Goal: Task Accomplishment & Management: Use online tool/utility

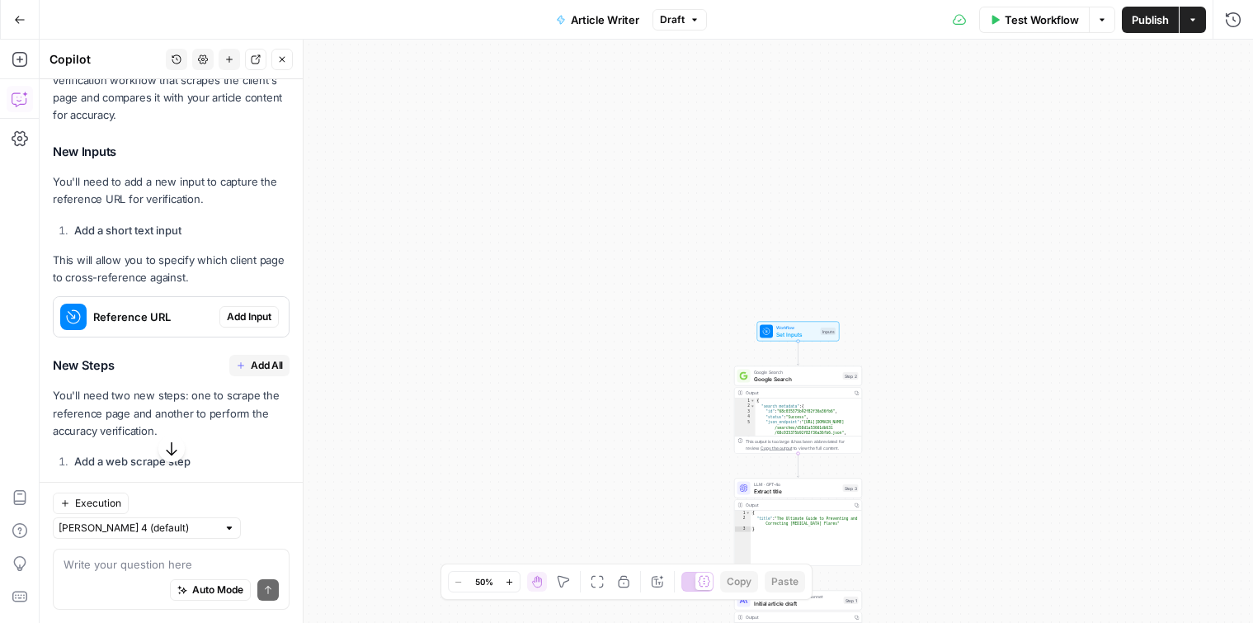
scroll to position [1837, 0]
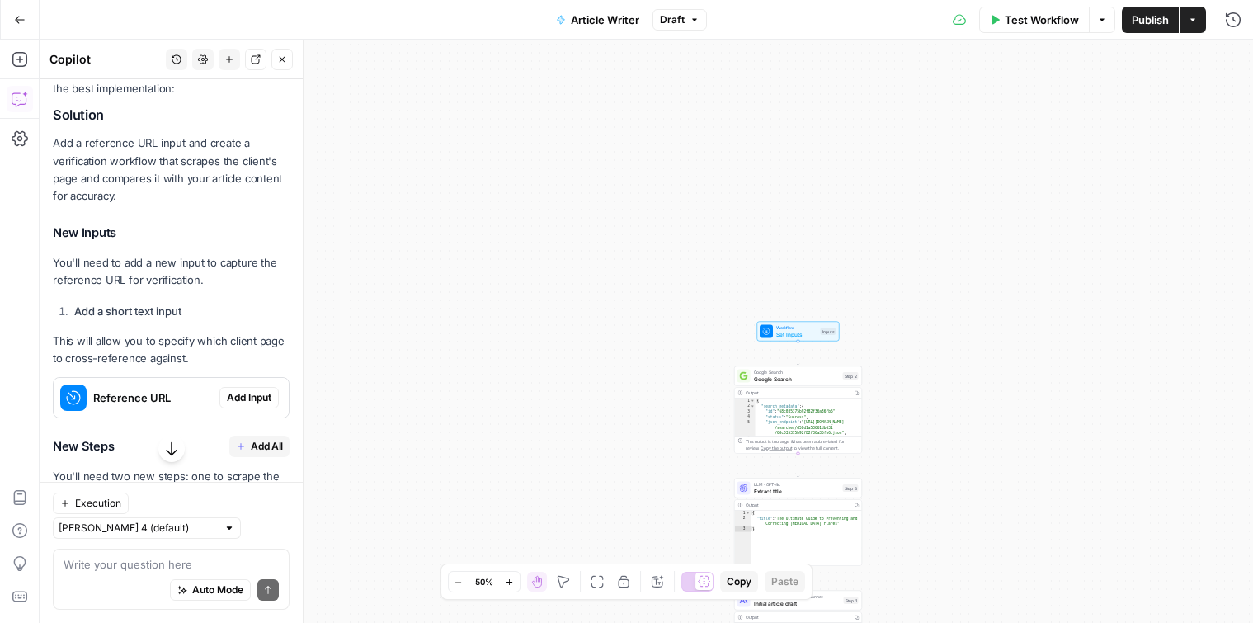
click at [242, 390] on span "Add Input" at bounding box center [249, 397] width 45 height 15
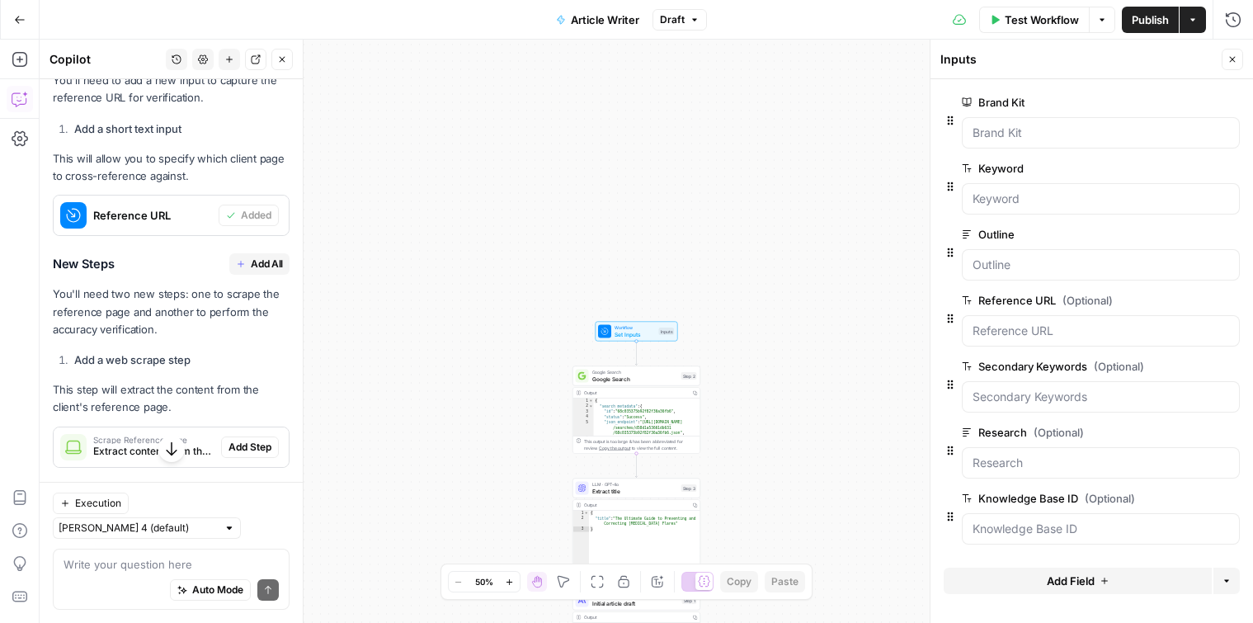
scroll to position [2063, 0]
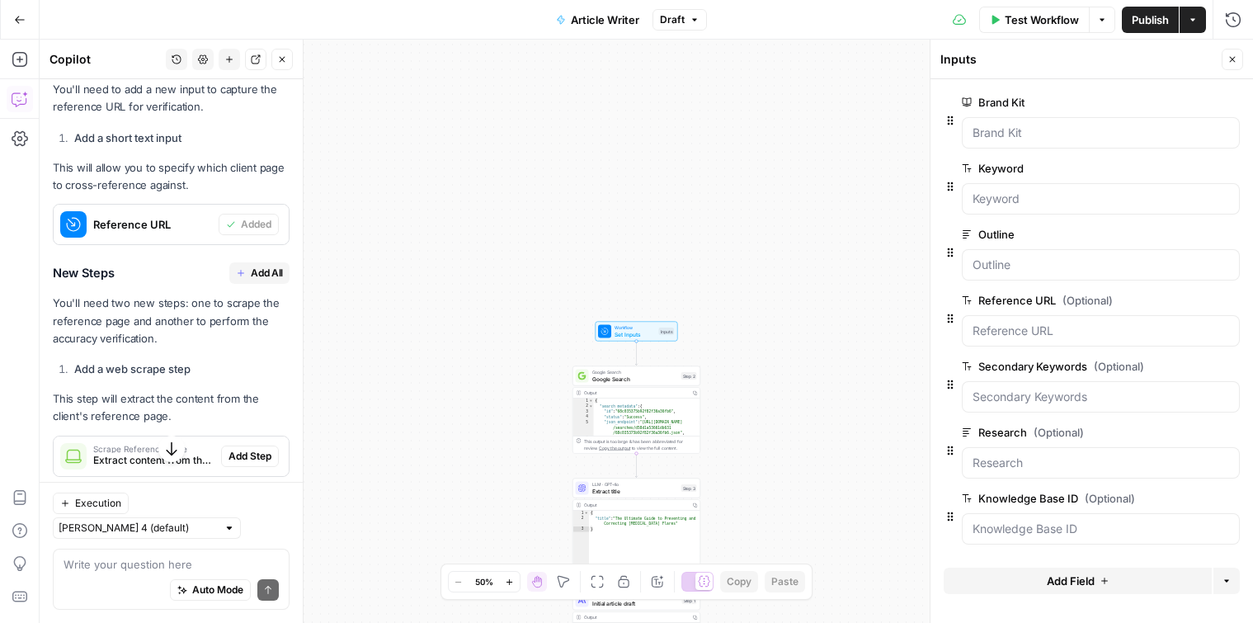
click at [161, 390] on p "This step will extract the content from the client's reference page." at bounding box center [171, 407] width 237 height 35
click at [152, 360] on li "Add a web scrape step" at bounding box center [179, 368] width 219 height 16
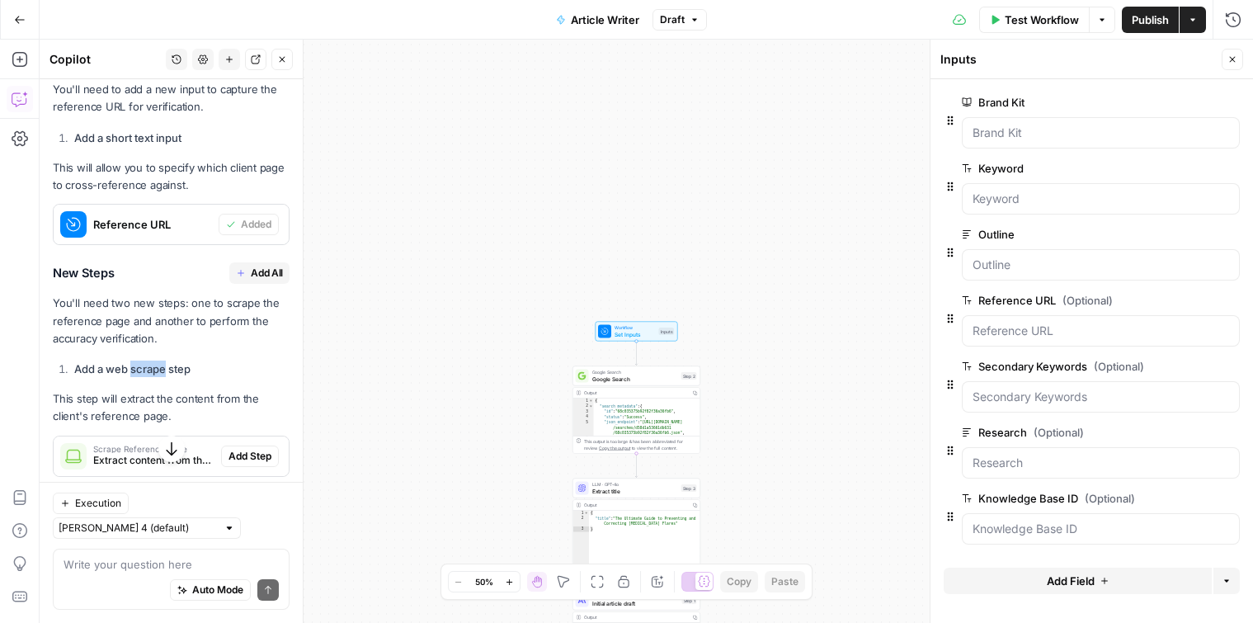
click at [152, 360] on li "Add a web scrape step" at bounding box center [179, 368] width 219 height 16
click at [159, 323] on div "Perfect! You want a content verification step that cross-references your writte…" at bounding box center [171, 383] width 237 height 1058
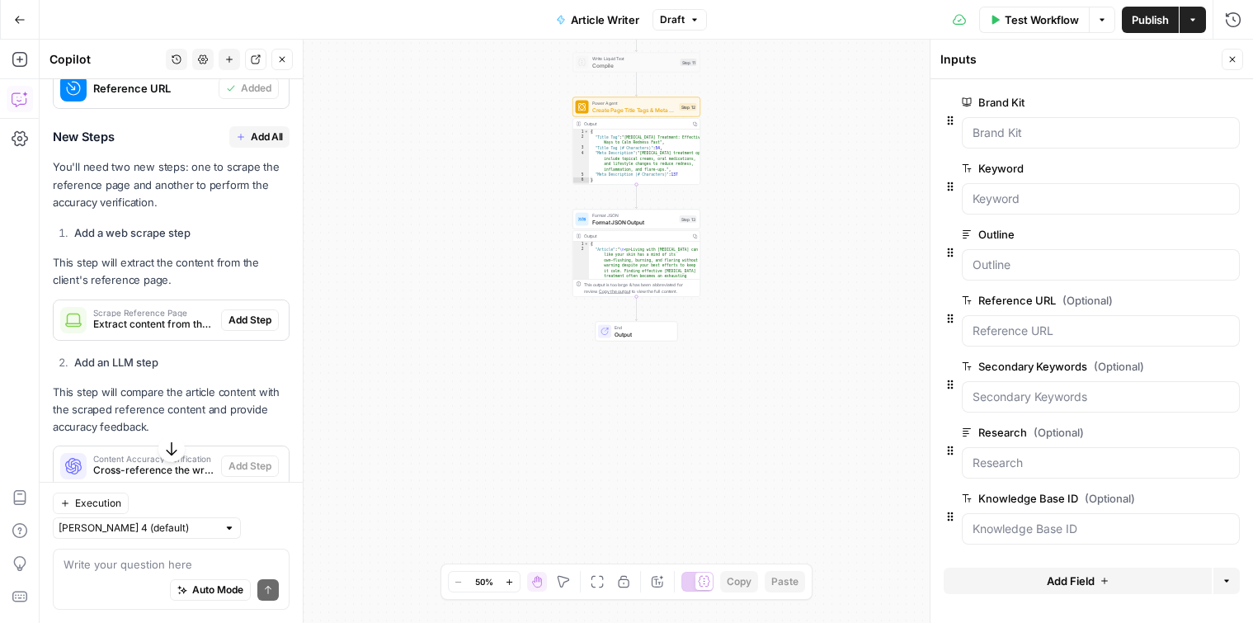
scroll to position [2192, 0]
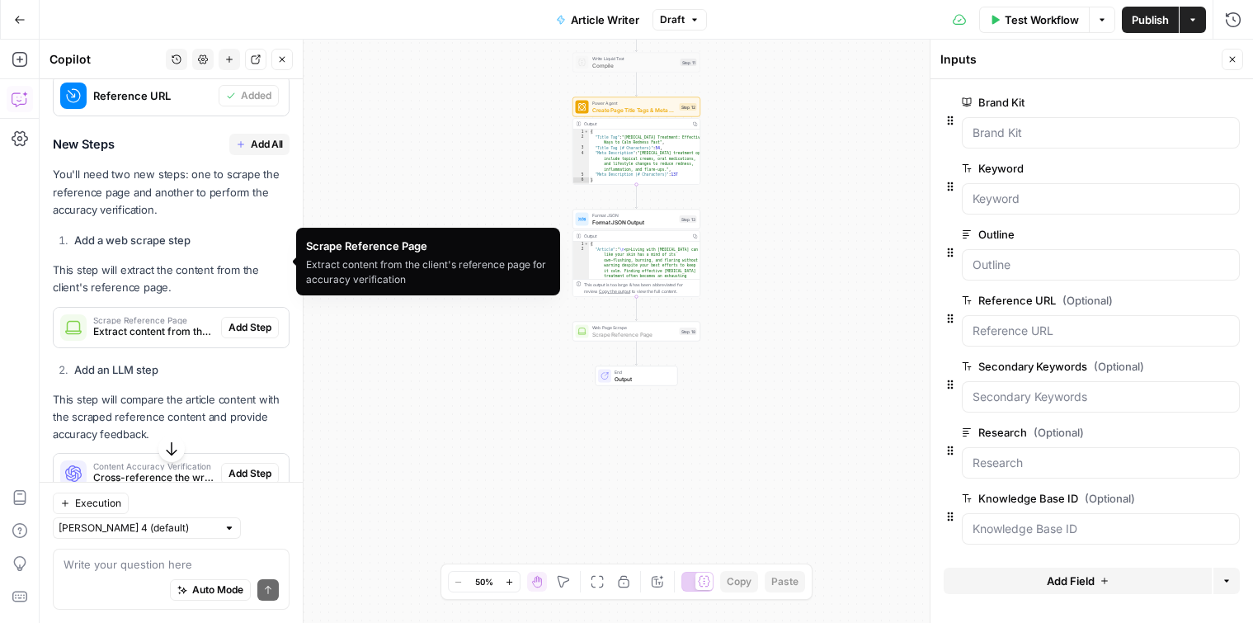
click at [248, 320] on span "Add Step" at bounding box center [249, 327] width 43 height 15
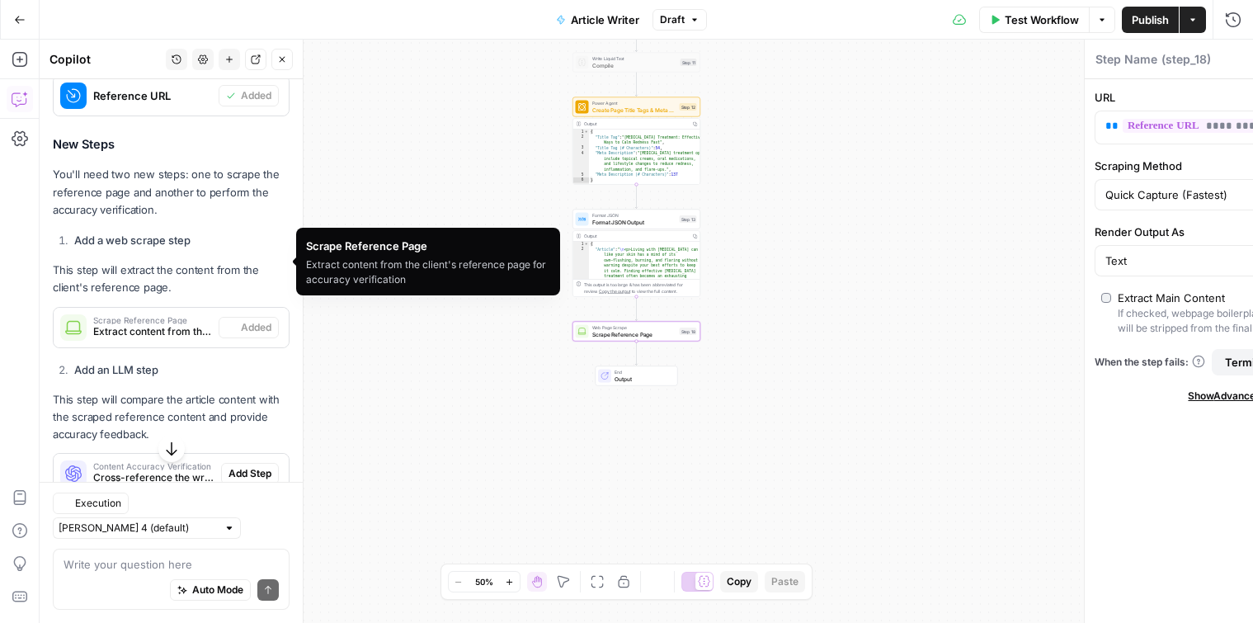
type textarea "Scrape Reference Page"
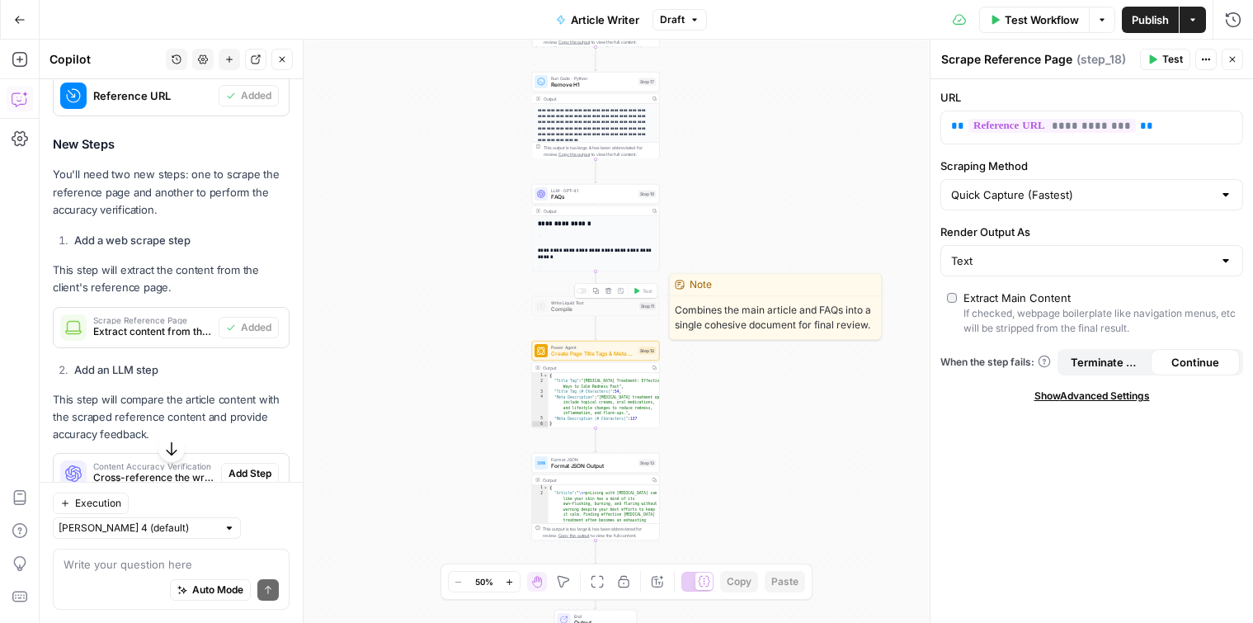
click at [555, 308] on span "Compile" at bounding box center [593, 309] width 85 height 8
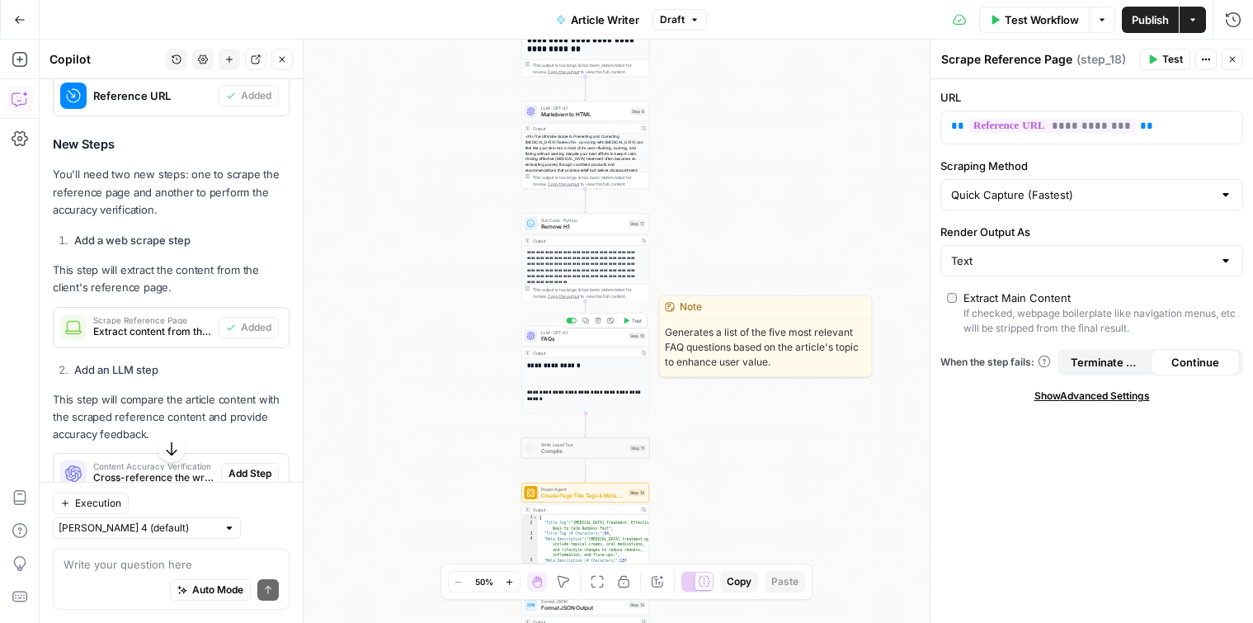
click at [547, 335] on span "FAQs" at bounding box center [583, 339] width 84 height 8
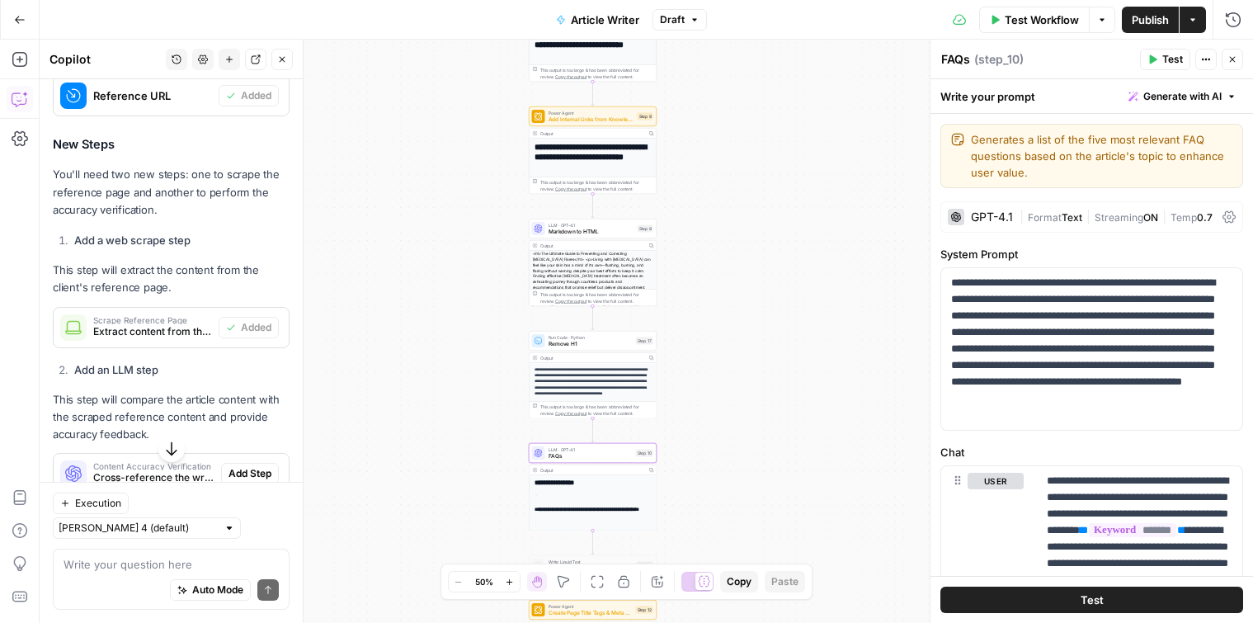
click at [559, 233] on span "Markdown to HTML" at bounding box center [591, 232] width 86 height 8
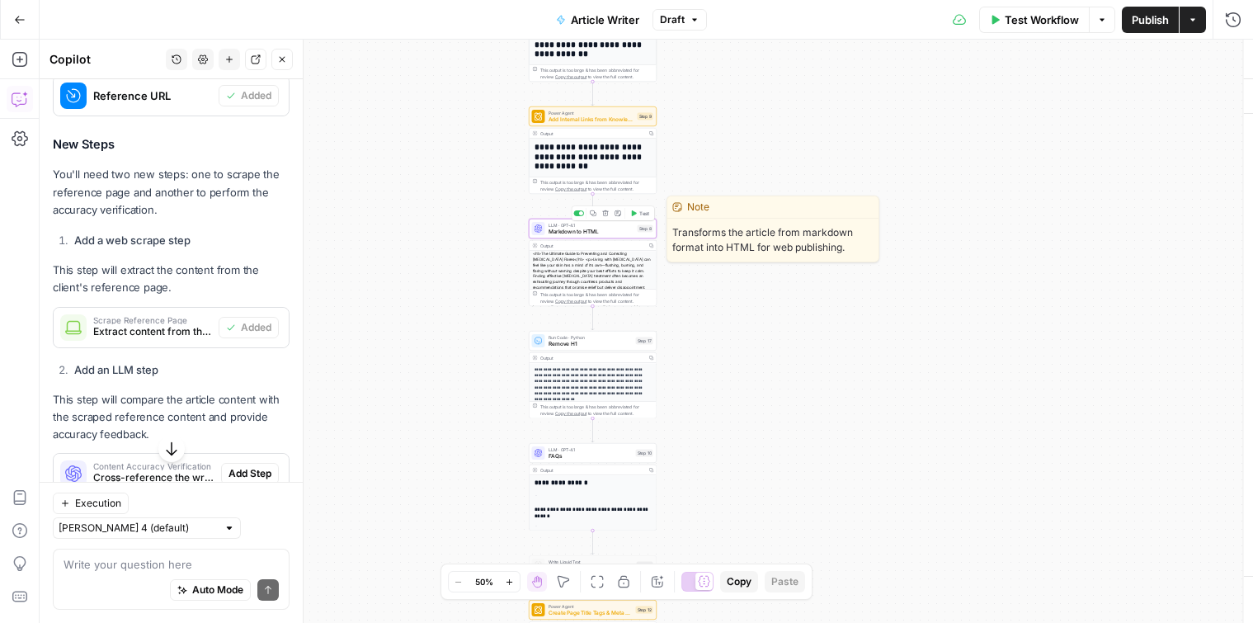
type textarea "Markdown to HTML"
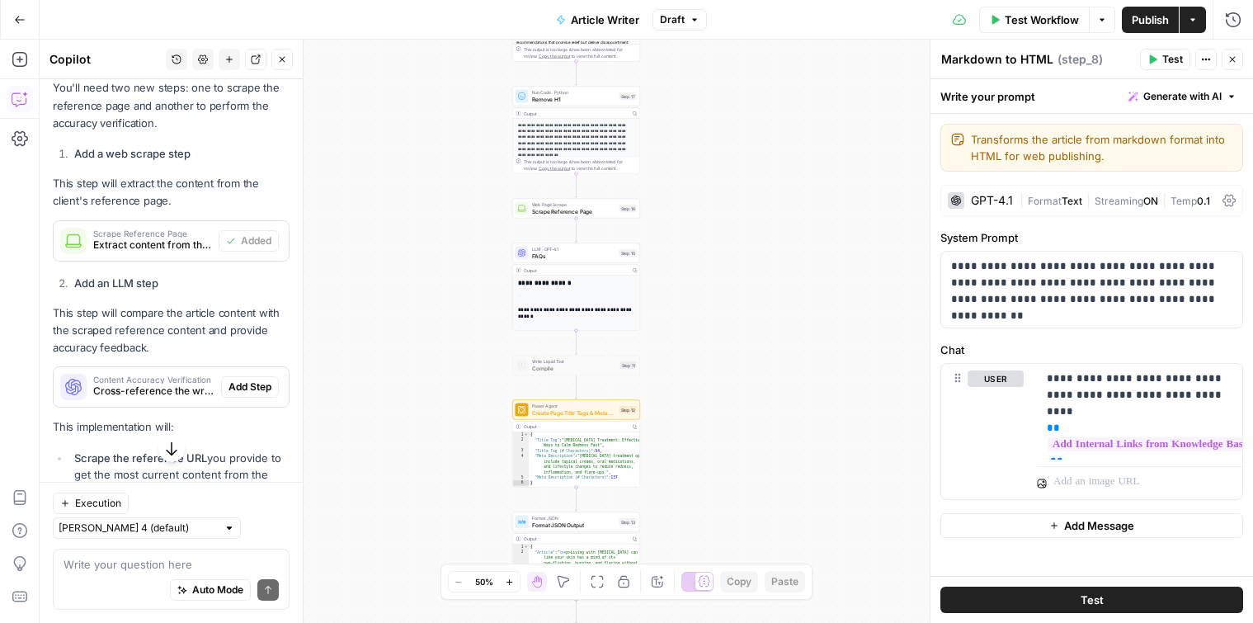
scroll to position [2283, 0]
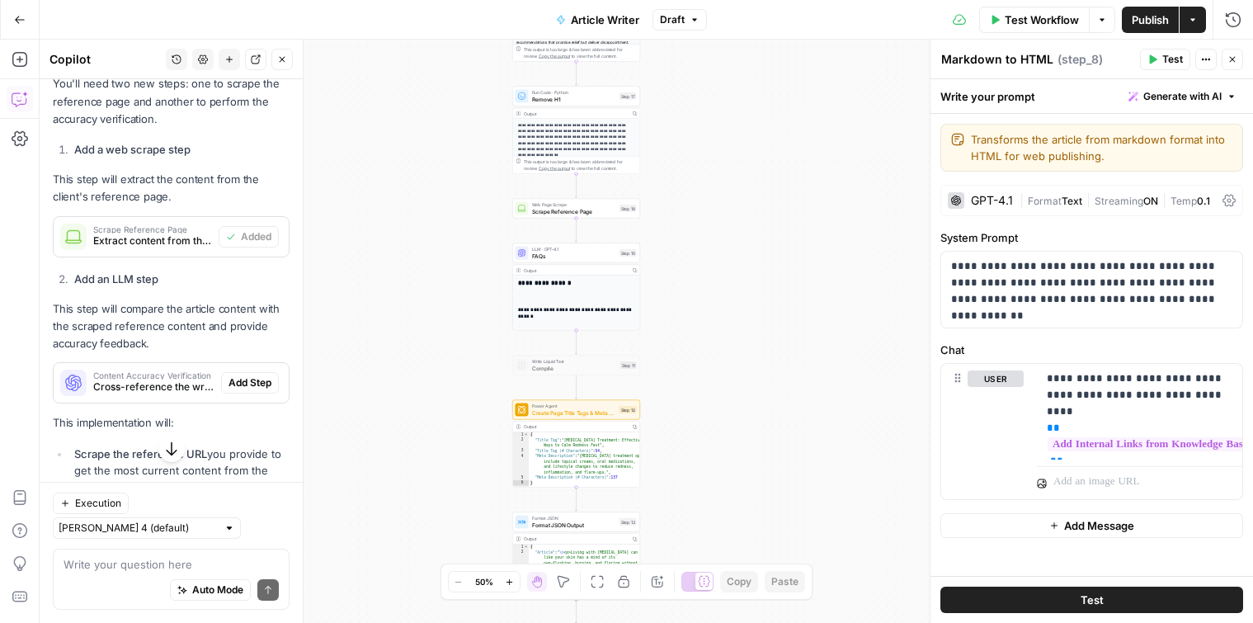
click at [155, 379] on span "Cross-reference the written article with the client's website content to ensure…" at bounding box center [153, 386] width 121 height 15
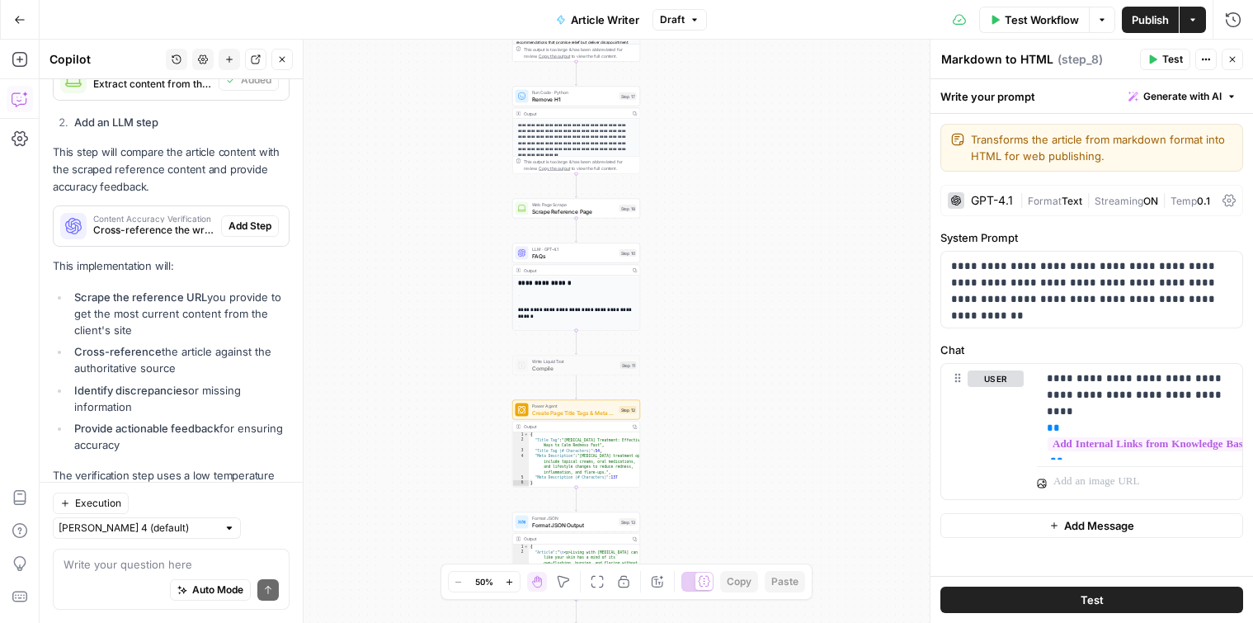
scroll to position [2442, 0]
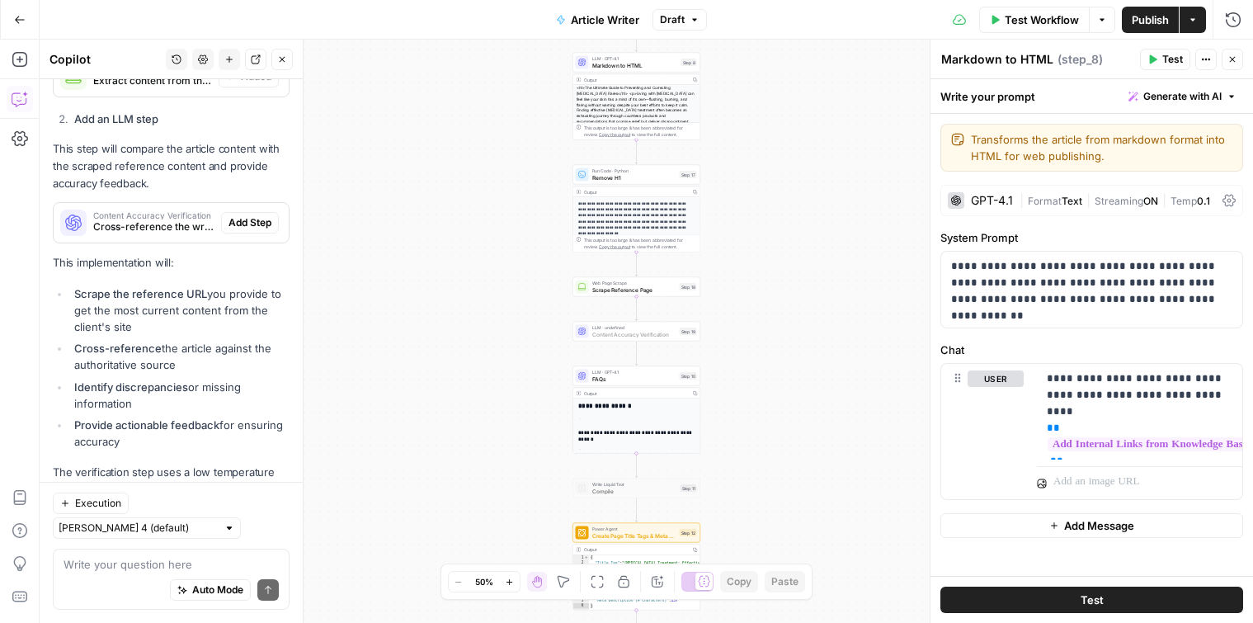
click at [265, 215] on span "Add Step" at bounding box center [249, 222] width 43 height 15
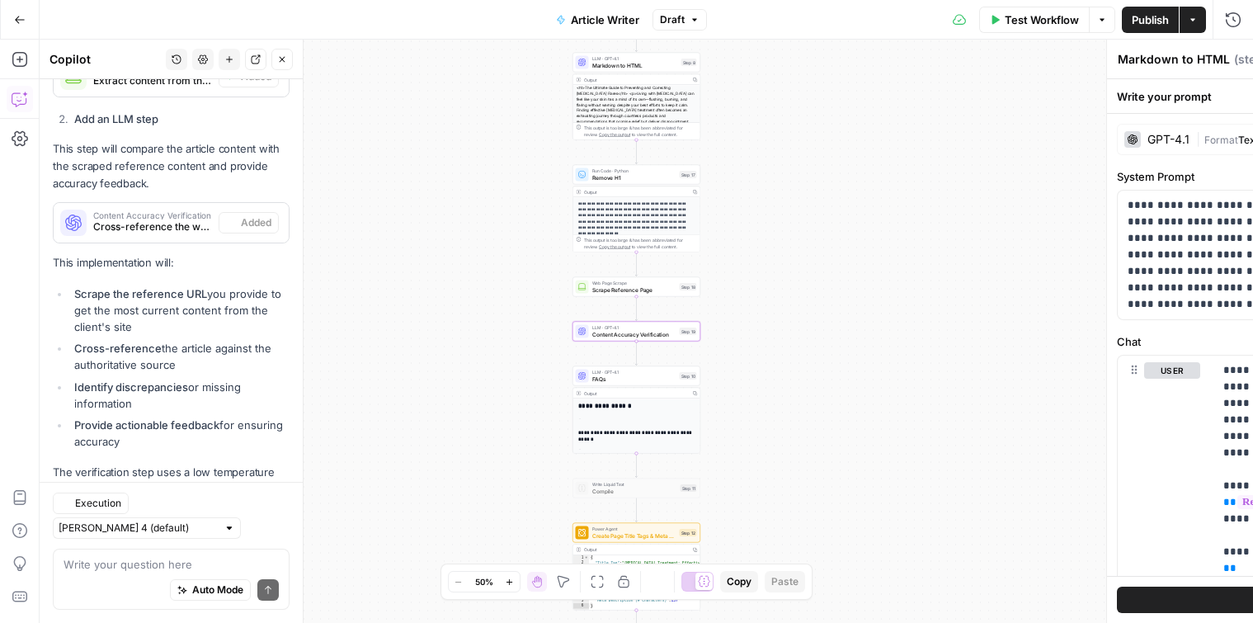
type textarea "Content Accuracy Verification"
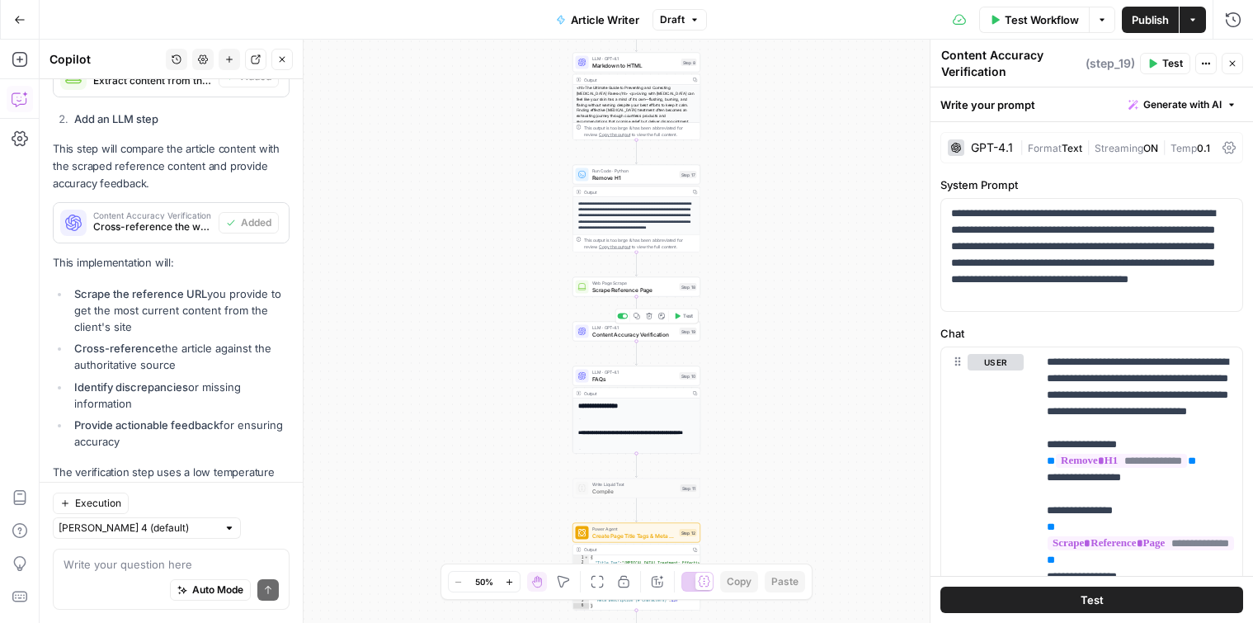
click at [615, 336] on span "Content Accuracy Verification" at bounding box center [634, 334] width 84 height 8
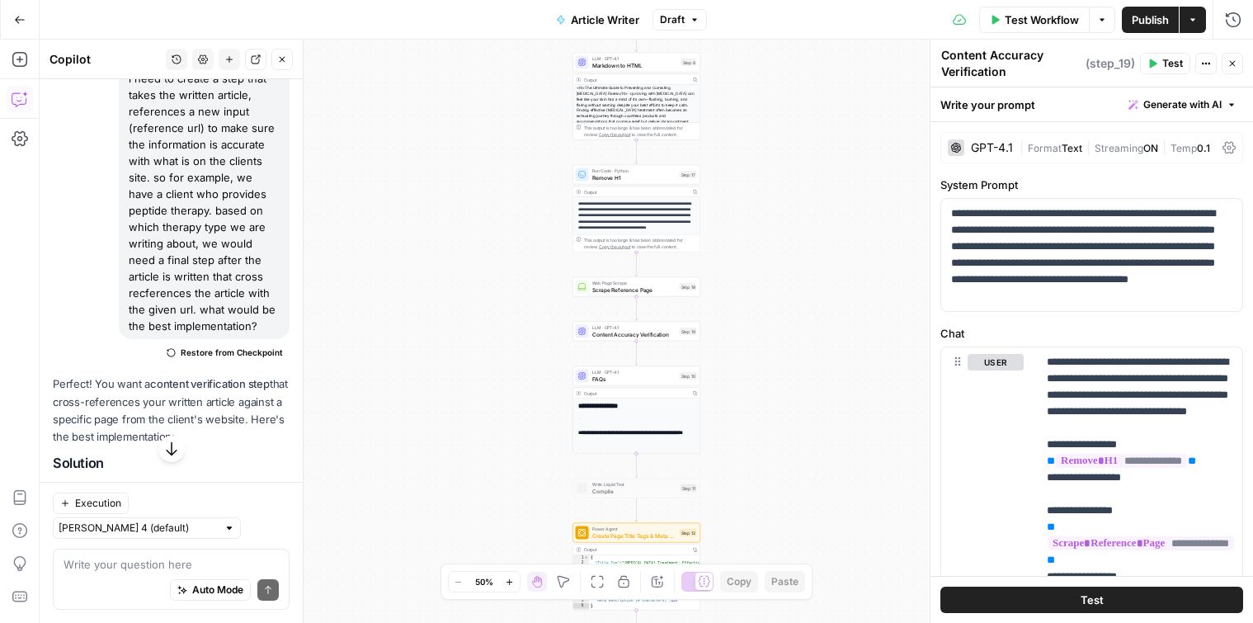
scroll to position [1320, 0]
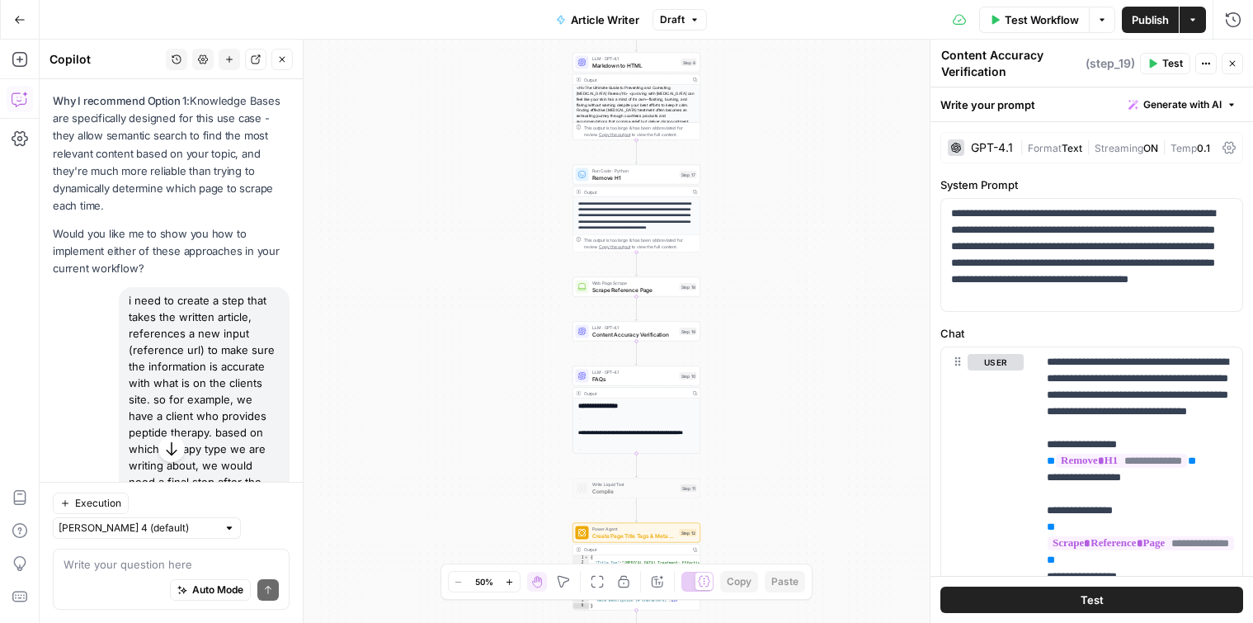
click at [215, 297] on div "i need to create a step that takes the written article, references a new input …" at bounding box center [204, 424] width 171 height 274
click at [215, 299] on div "i need to create a step that takes the written article, references a new input …" at bounding box center [204, 424] width 171 height 274
copy div "i need to create a step that takes the written article, references a new input …"
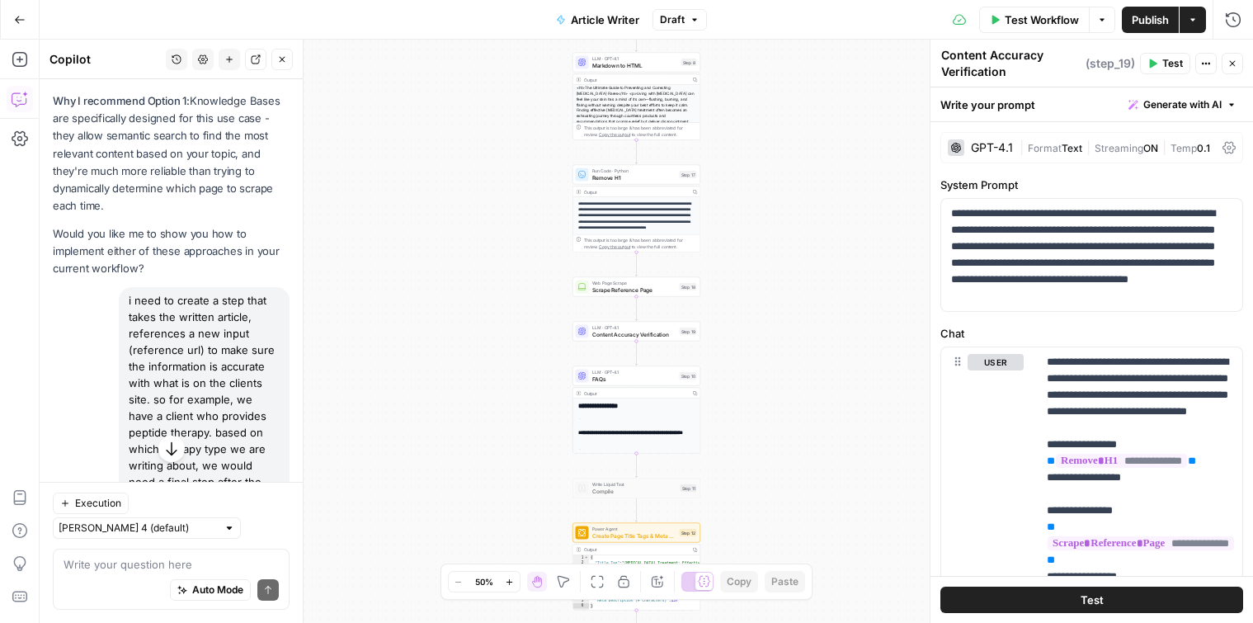
click at [169, 122] on p "Why I recommend Option 1: Knowledge Bases are specifically designed for this us…" at bounding box center [171, 153] width 237 height 122
click at [463, 242] on div "**********" at bounding box center [646, 331] width 1213 height 583
click at [25, 19] on span "Go Back" at bounding box center [25, 19] width 1 height 1
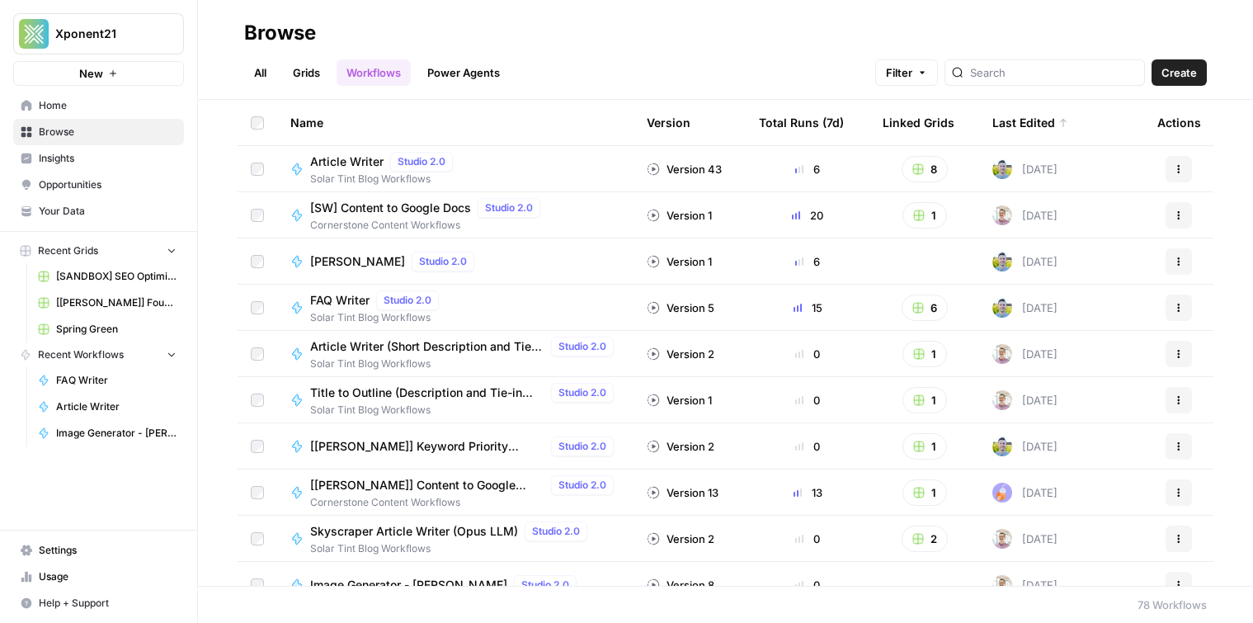
click at [364, 159] on span "Article Writer" at bounding box center [346, 161] width 73 height 16
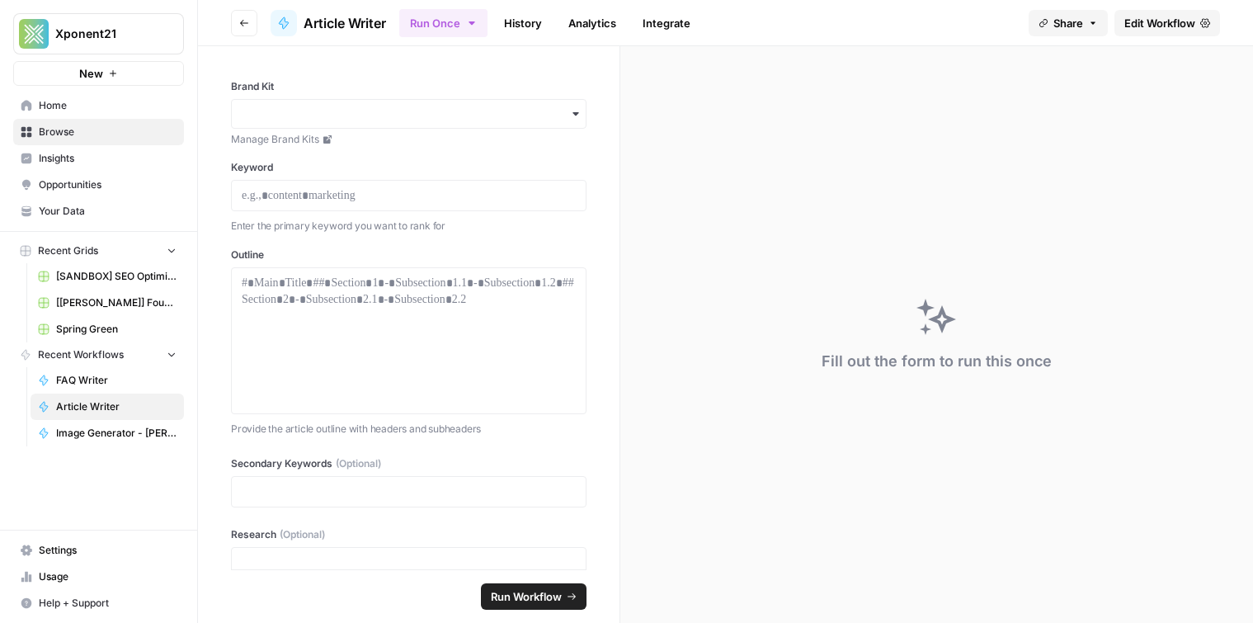
click at [1136, 12] on link "Edit Workflow" at bounding box center [1167, 23] width 106 height 26
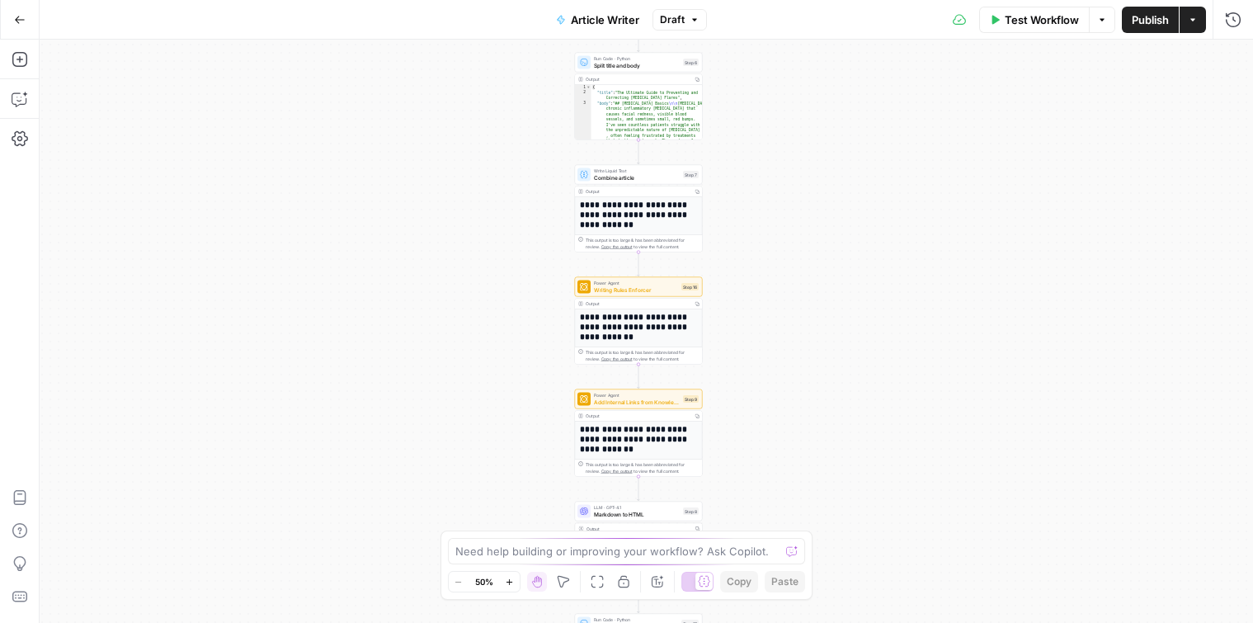
click at [676, 21] on span "Draft" at bounding box center [672, 19] width 25 height 15
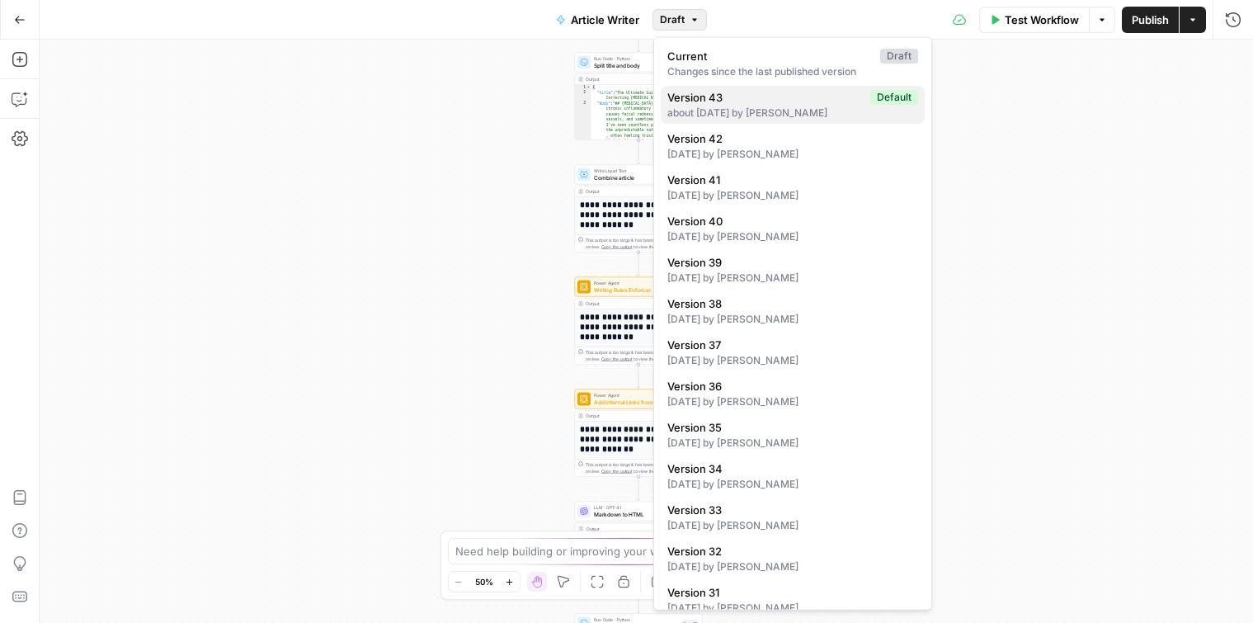
click at [741, 117] on div "about [DATE] by [PERSON_NAME]" at bounding box center [792, 113] width 251 height 15
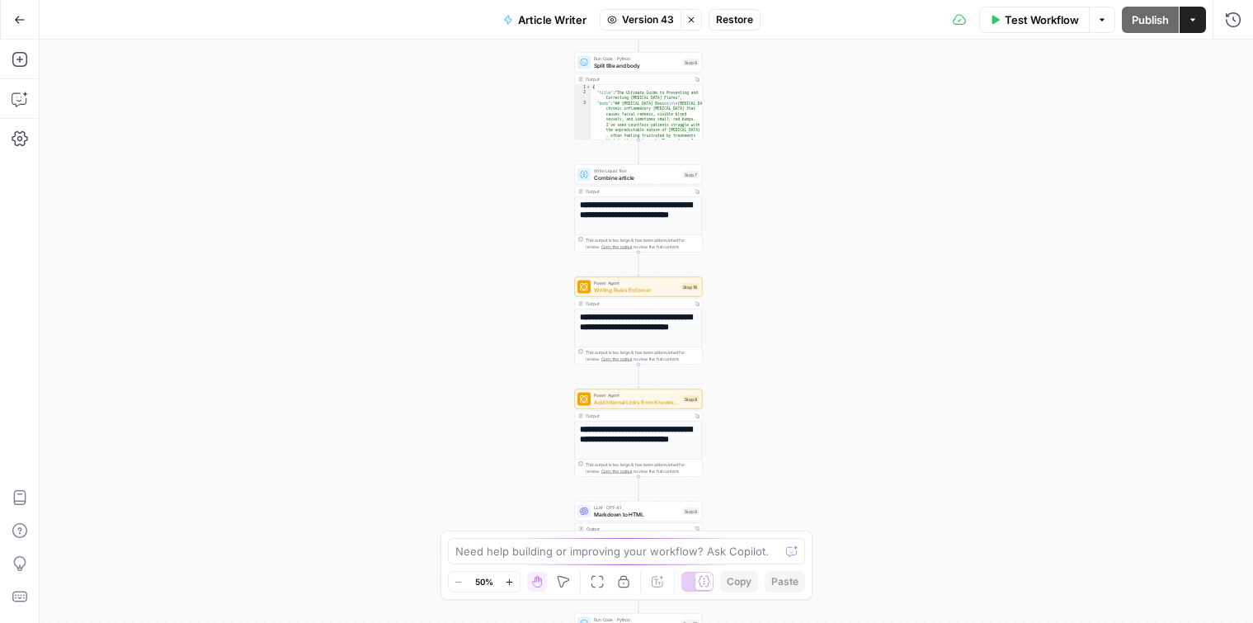
click at [743, 28] on button "Restore" at bounding box center [734, 19] width 52 height 21
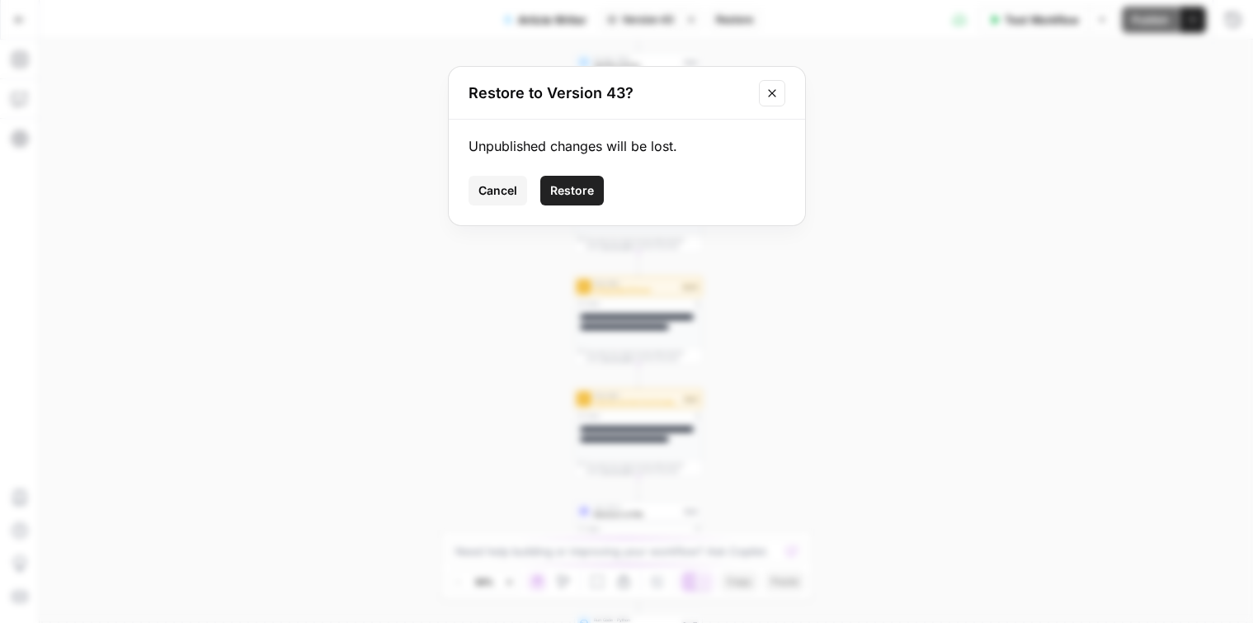
click at [579, 176] on button "Restore" at bounding box center [571, 191] width 63 height 30
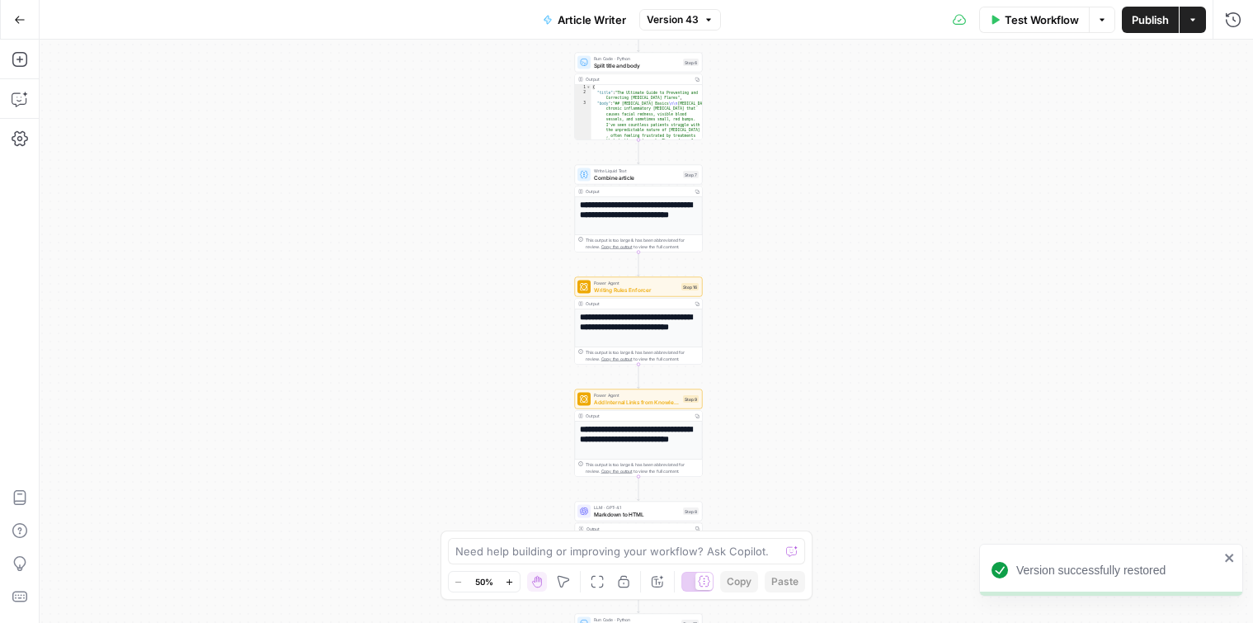
click at [12, 21] on button "Go Back" at bounding box center [20, 20] width 30 height 30
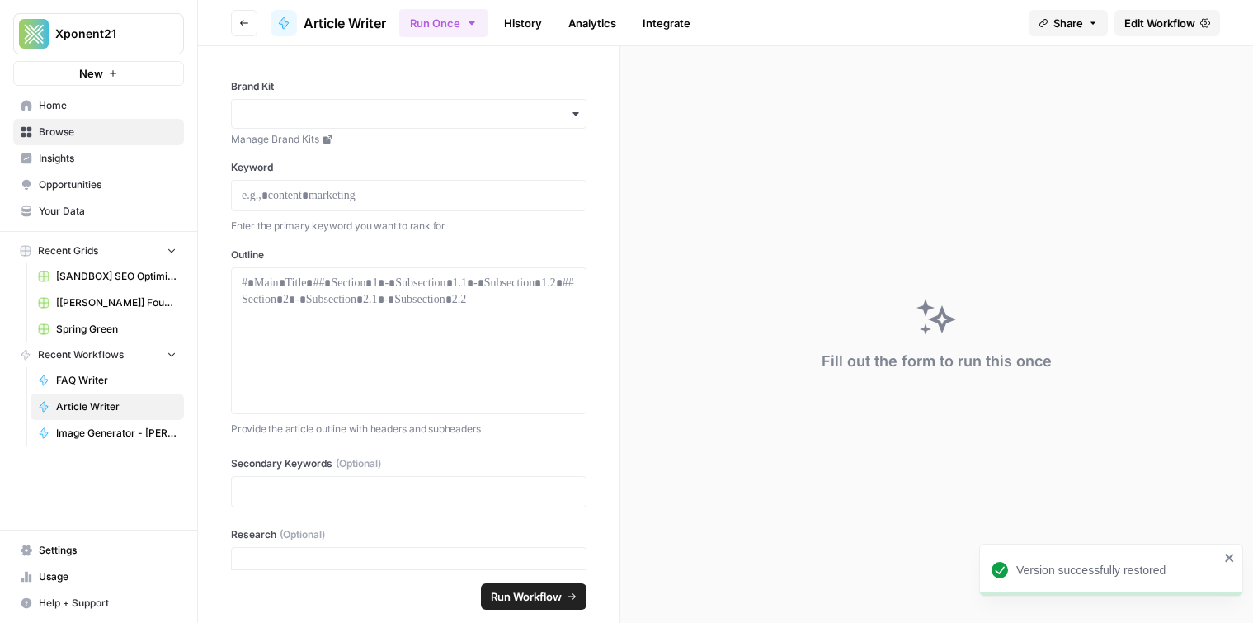
click at [232, 28] on button "Go back" at bounding box center [244, 23] width 26 height 26
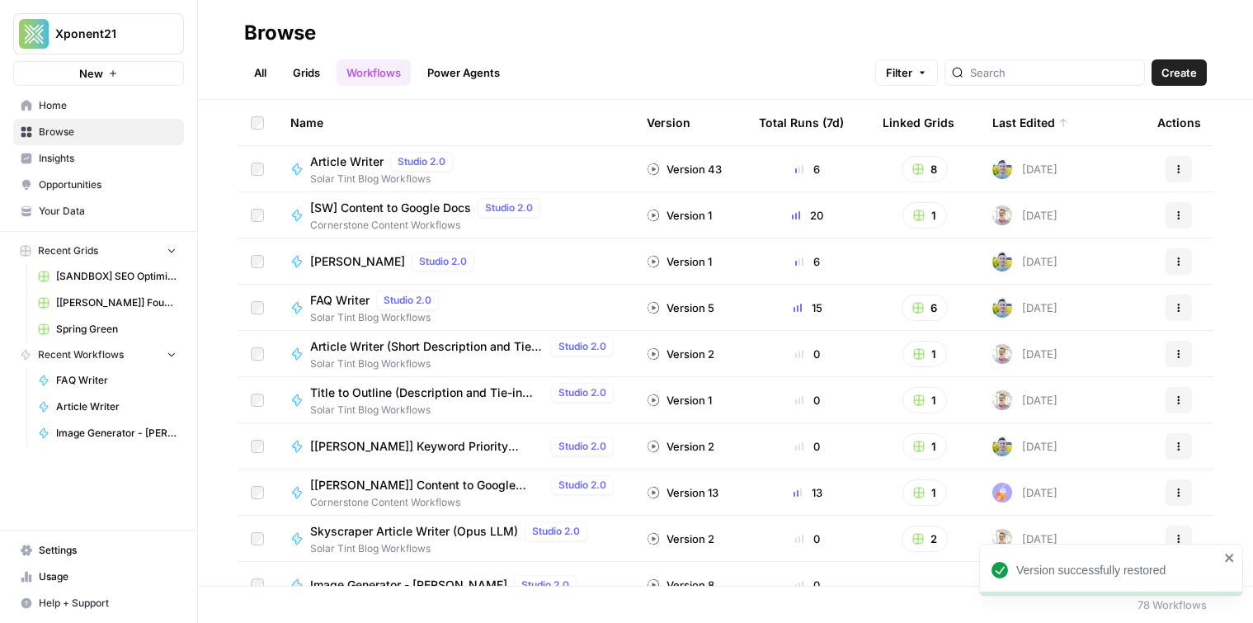
click at [1179, 161] on button "Actions" at bounding box center [1178, 169] width 26 height 26
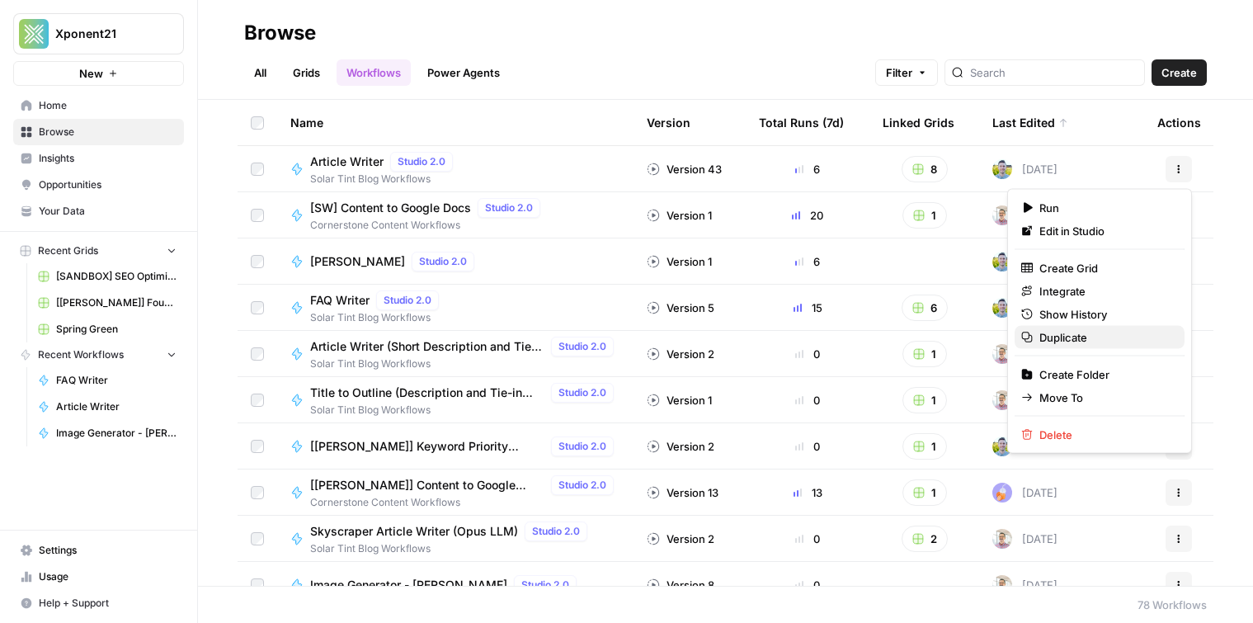
click at [1115, 344] on span "Duplicate" at bounding box center [1105, 337] width 132 height 16
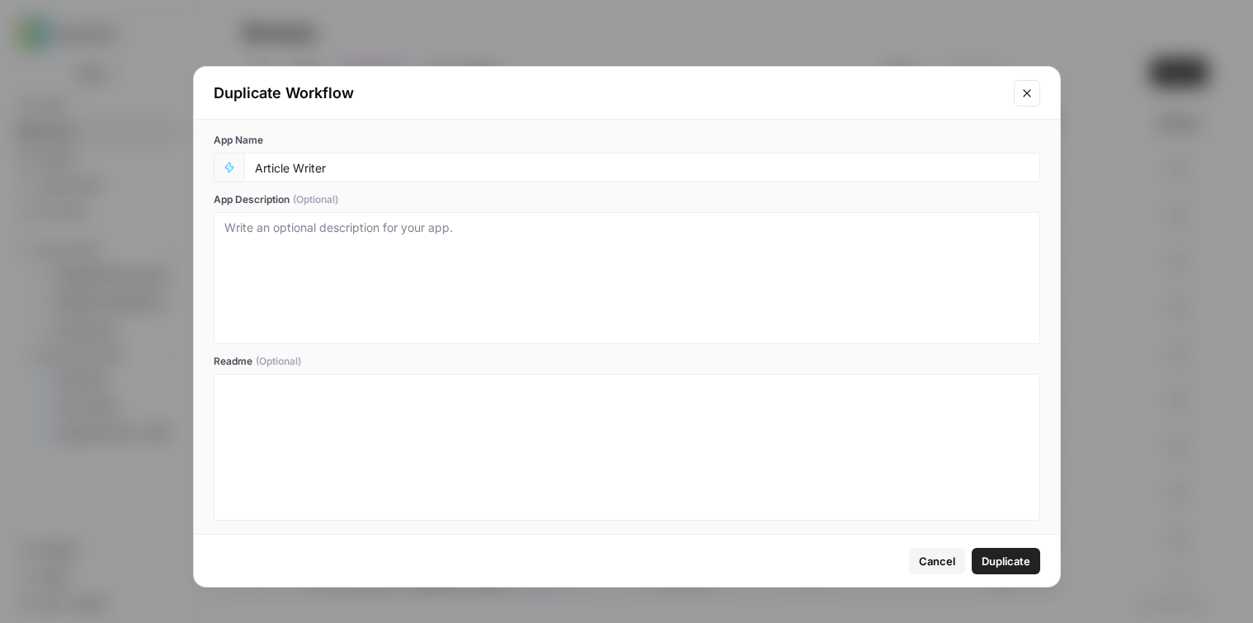
click at [331, 177] on div "Article Writer" at bounding box center [642, 168] width 796 height 30
click at [360, 177] on div "Article Writer" at bounding box center [642, 168] width 796 height 30
click at [339, 163] on input "Article Writer" at bounding box center [642, 167] width 774 height 15
type input "Article Writer - [PERSON_NAME] Version"
click at [1001, 552] on span "Duplicate" at bounding box center [1005, 560] width 49 height 16
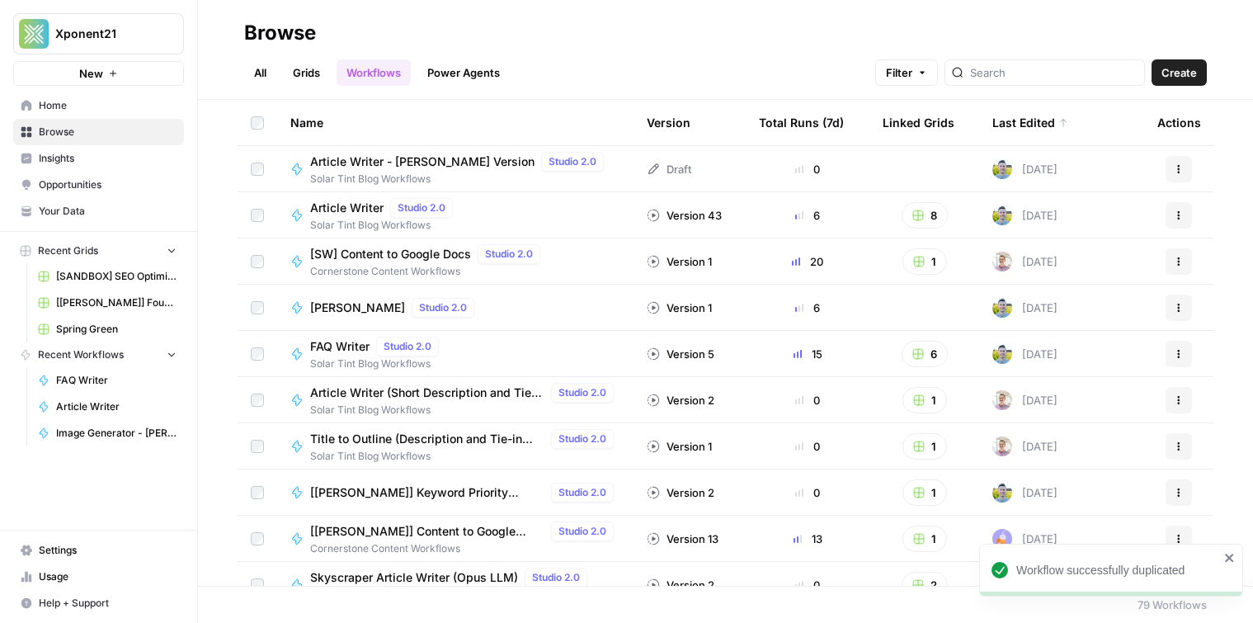
click at [420, 168] on span "Article Writer - [PERSON_NAME] Version" at bounding box center [422, 161] width 224 height 16
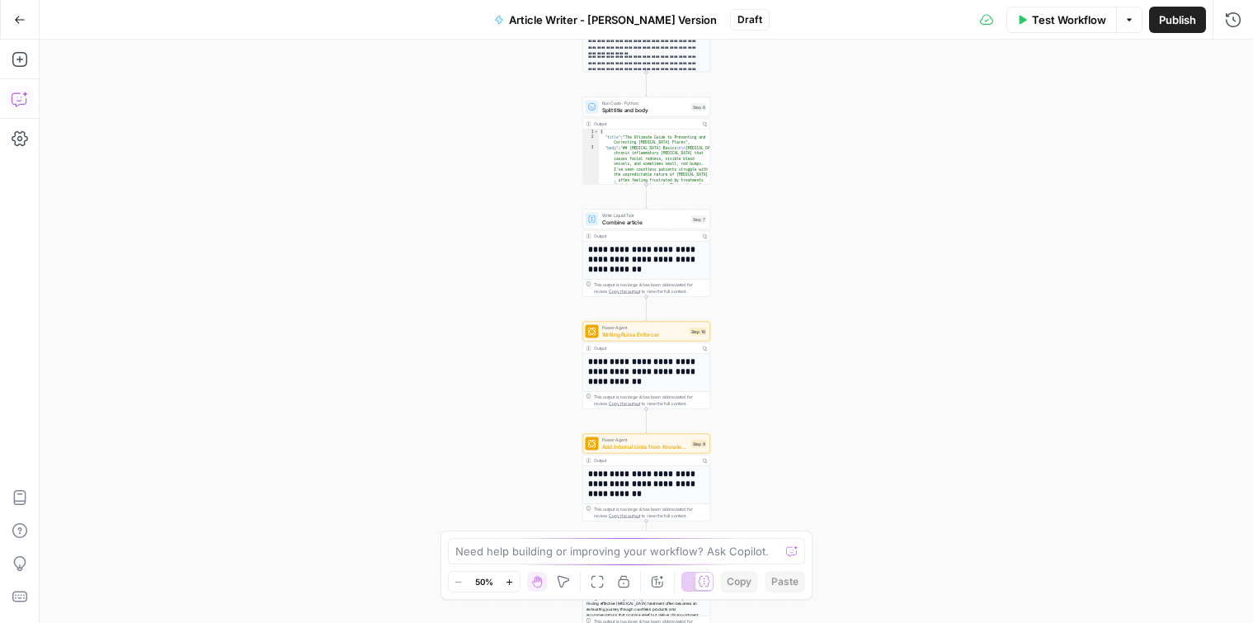
click at [24, 87] on button "Copilot" at bounding box center [20, 99] width 26 height 26
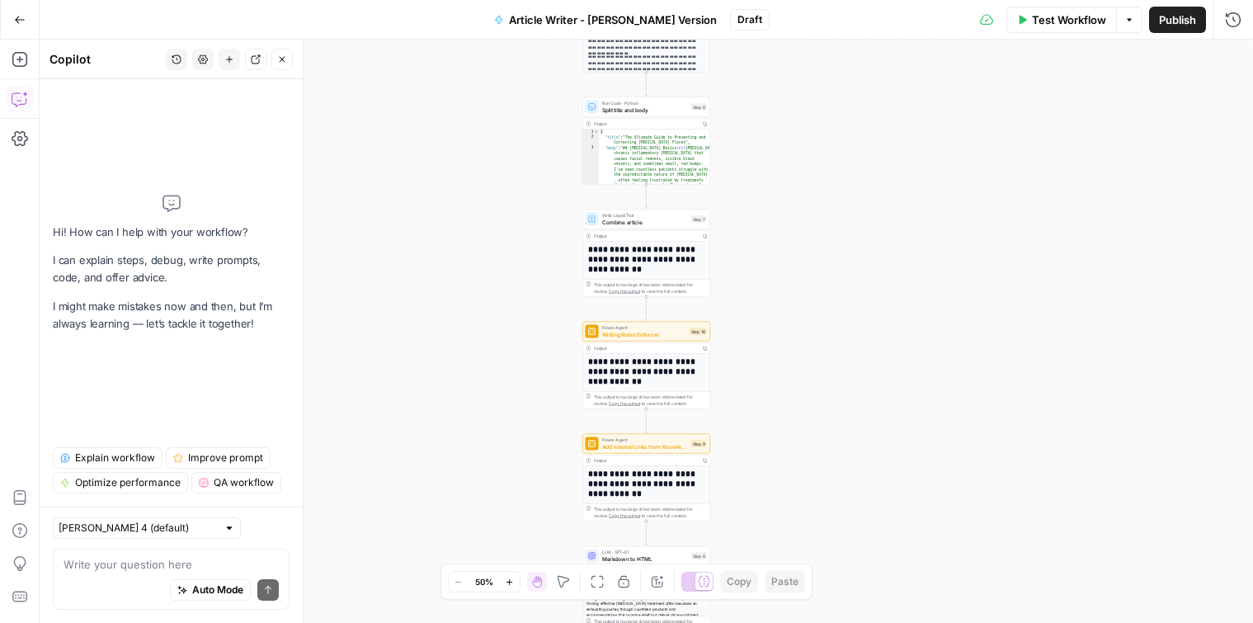
click at [139, 578] on div "Auto Mode Send" at bounding box center [170, 590] width 215 height 36
paste textarea "i need to create a step that takes the written article, references a new input …"
type textarea "i need to create a step that takes the written article, references a new input …"
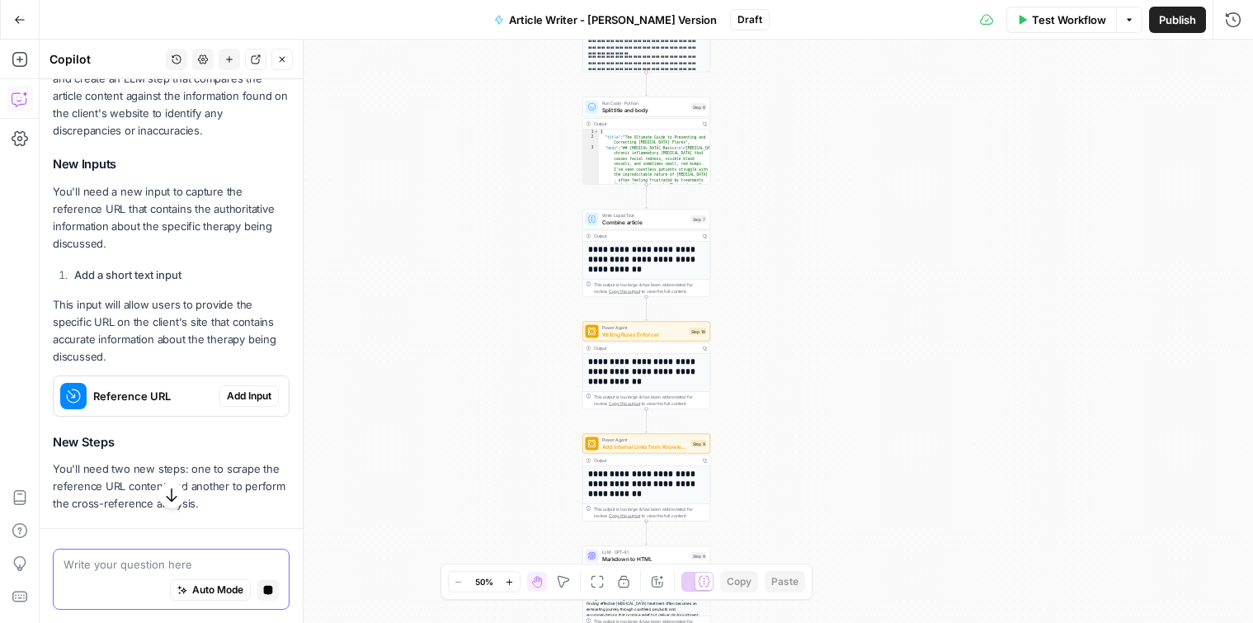
scroll to position [665, 0]
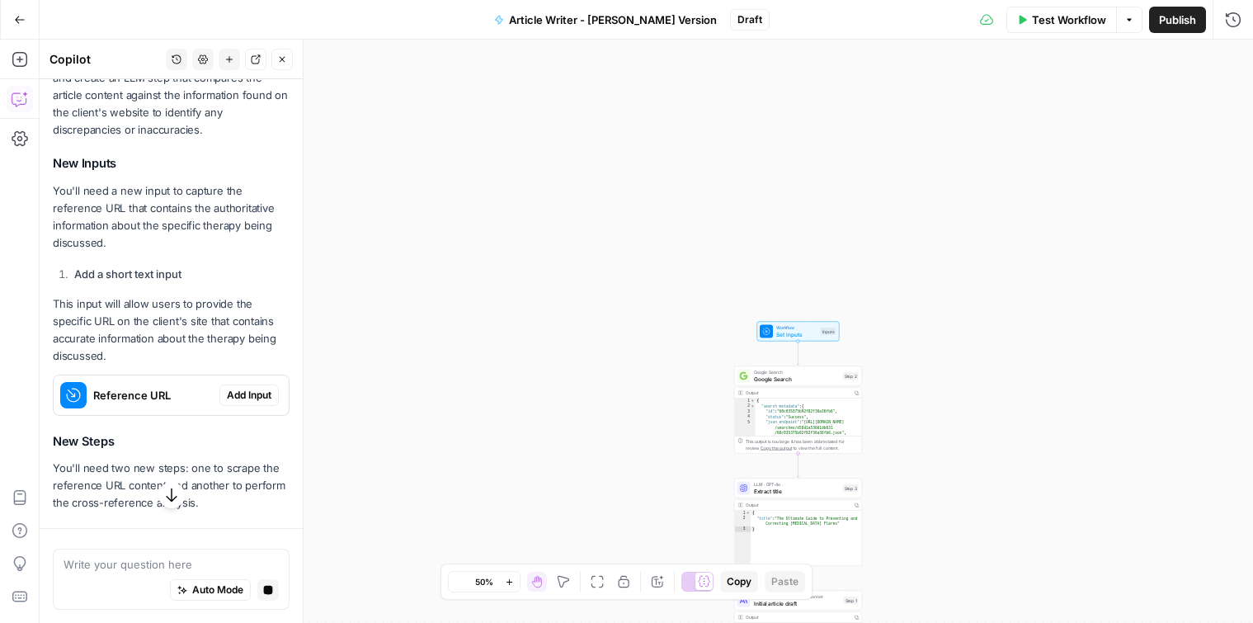
click at [233, 388] on span "Add Input" at bounding box center [249, 395] width 45 height 15
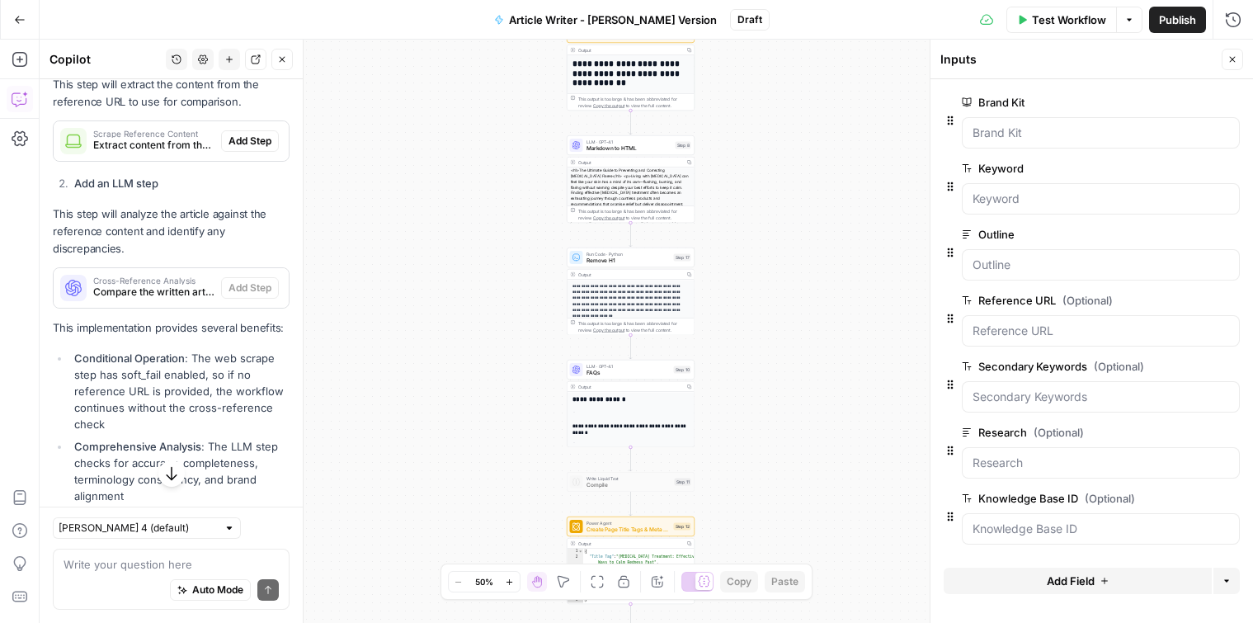
scroll to position [1170, 0]
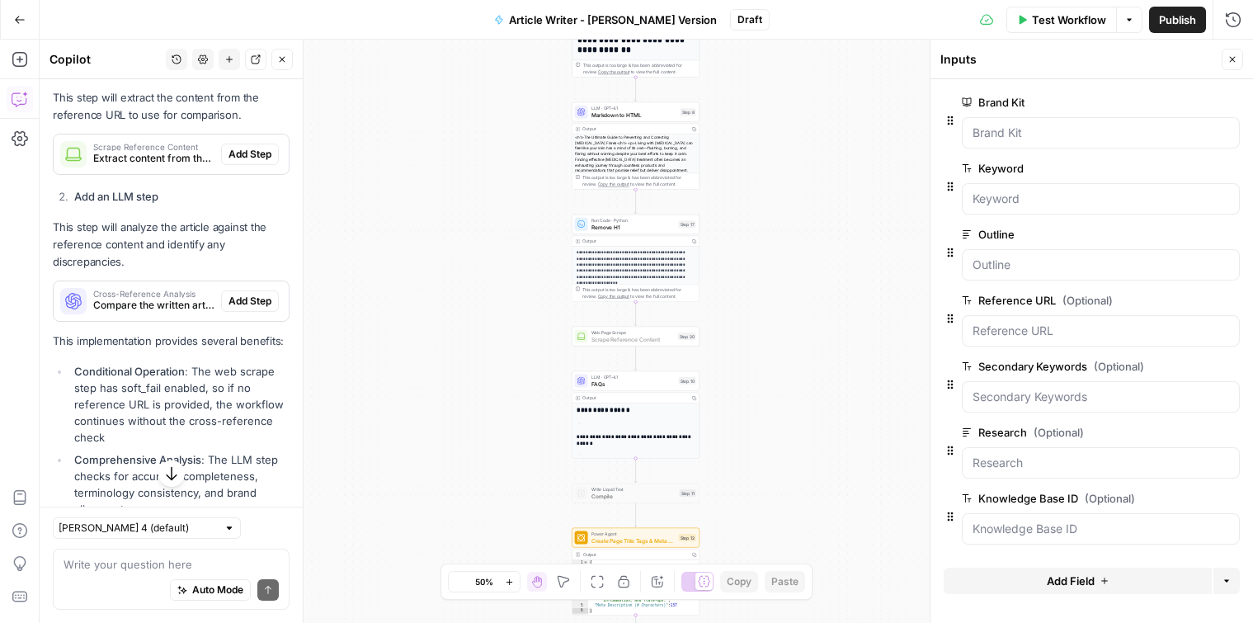
click at [245, 147] on span "Add Step" at bounding box center [249, 154] width 43 height 15
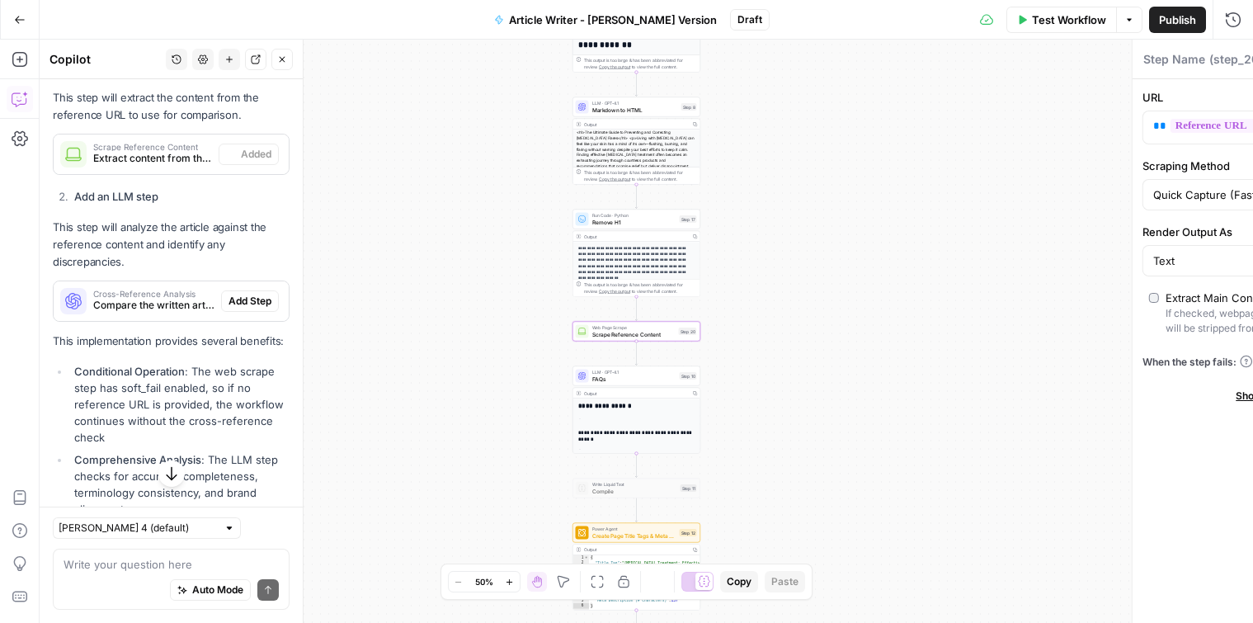
type textarea "Scrape Reference Content"
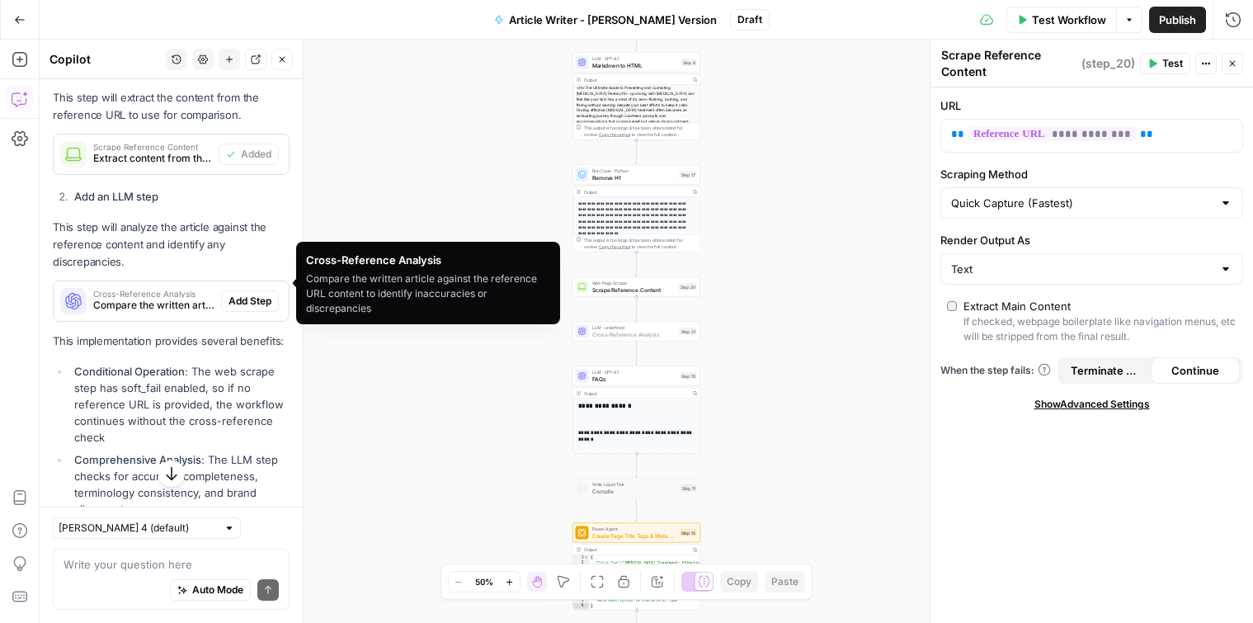
click at [249, 294] on span "Add Step" at bounding box center [249, 301] width 43 height 15
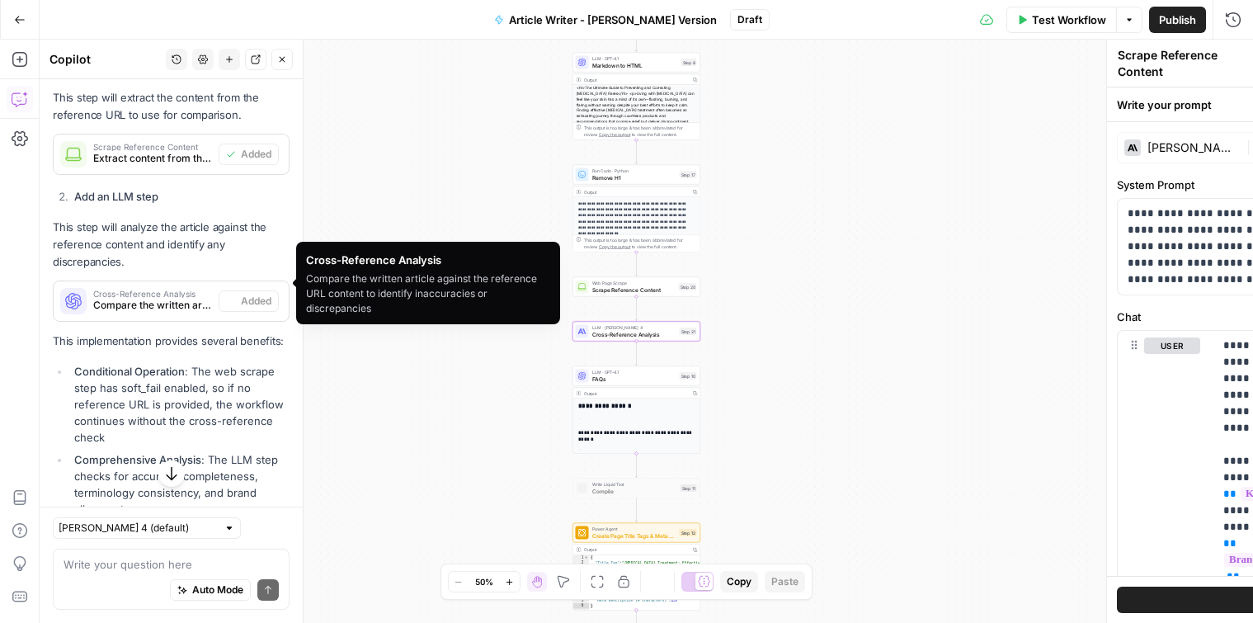
type textarea "Cross-Reference Analysis"
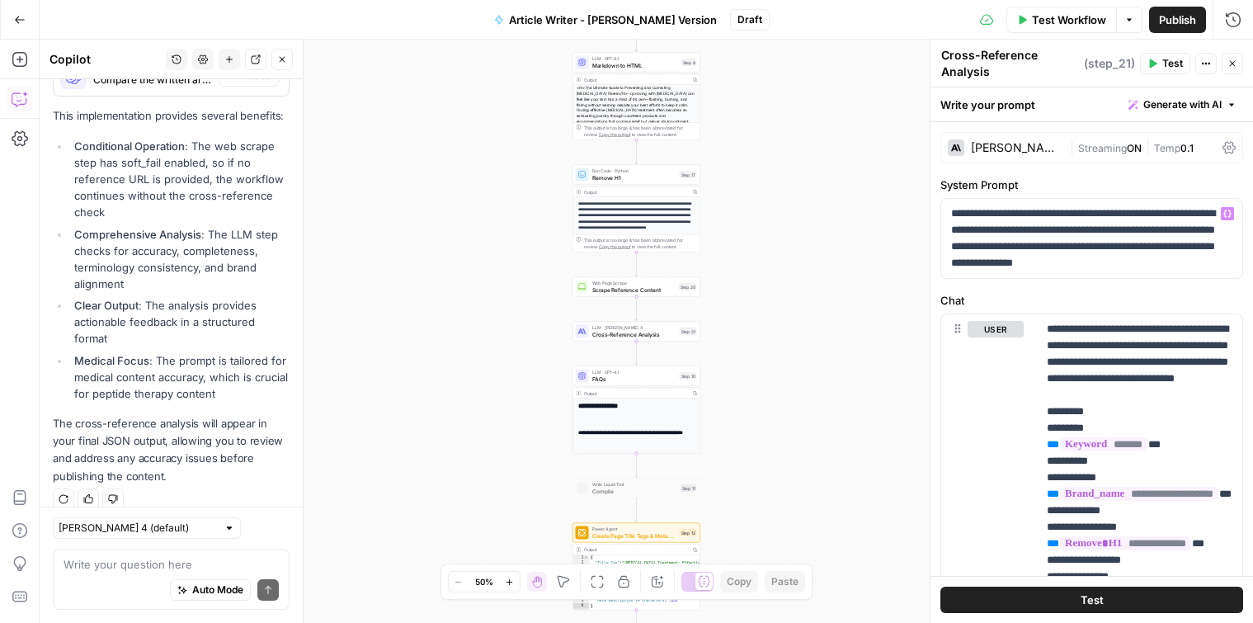
scroll to position [15, 0]
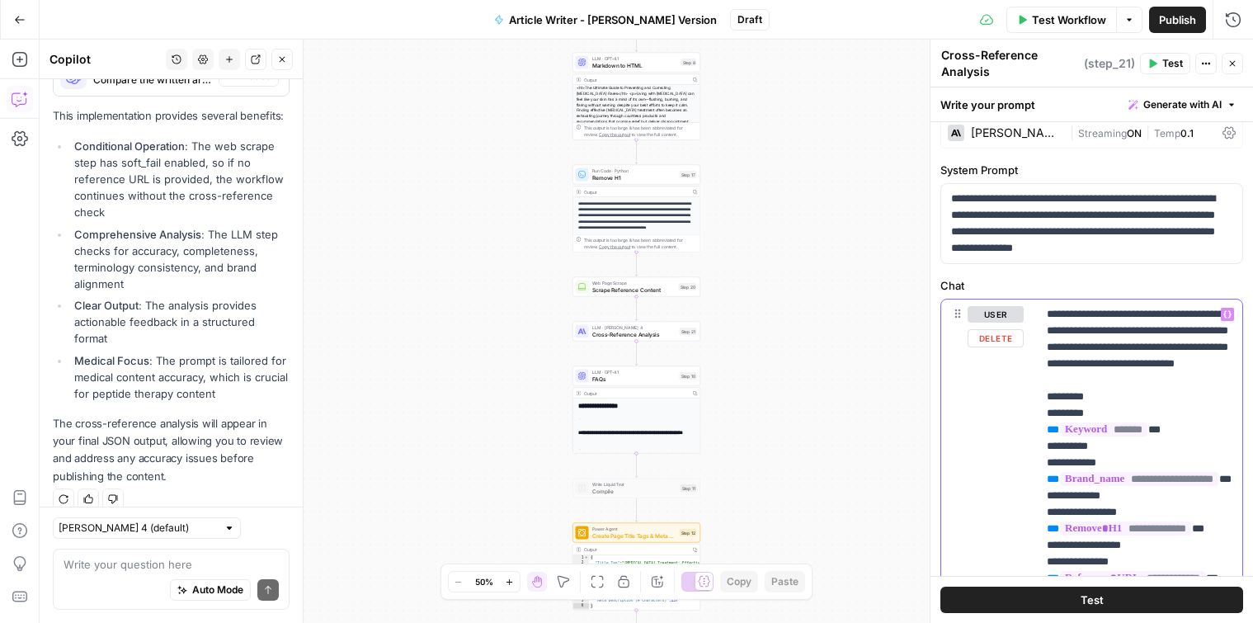
drag, startPoint x: 1088, startPoint y: 348, endPoint x: 1041, endPoint y: 348, distance: 47.0
click at [1041, 348] on div "**********" at bounding box center [1139, 635] width 205 height 672
click at [1038, 349] on div "**********" at bounding box center [1139, 635] width 205 height 672
drag, startPoint x: 1086, startPoint y: 345, endPoint x: 1040, endPoint y: 345, distance: 46.2
click at [1040, 345] on div "**********" at bounding box center [1139, 635] width 205 height 672
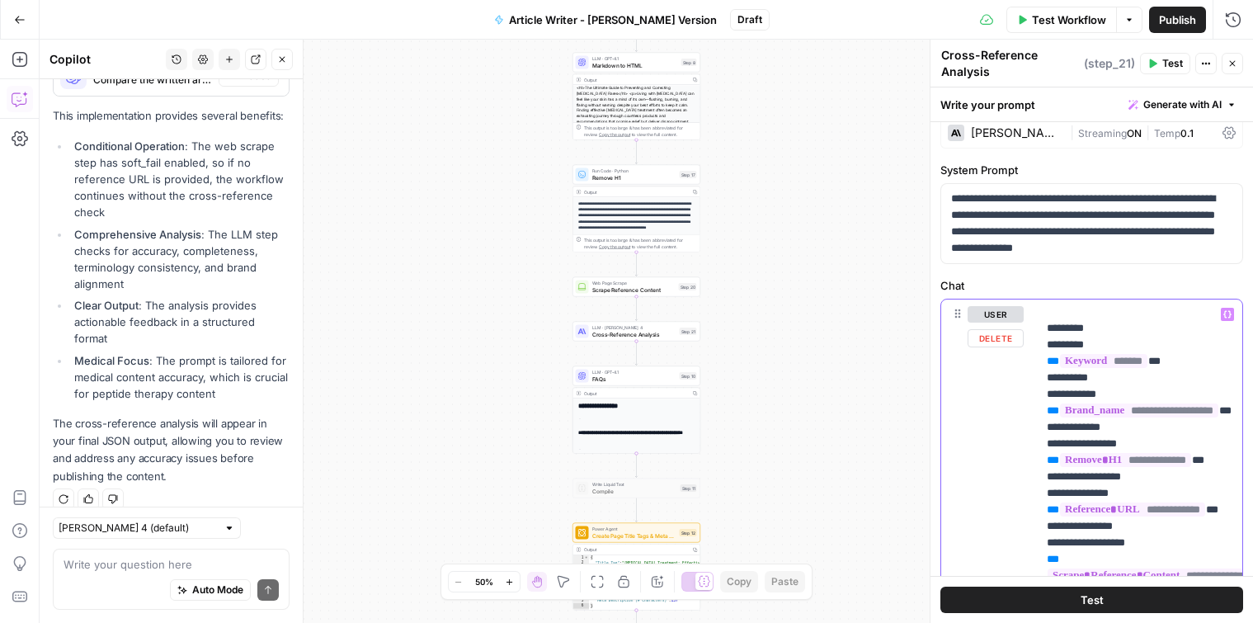
scroll to position [68, 0]
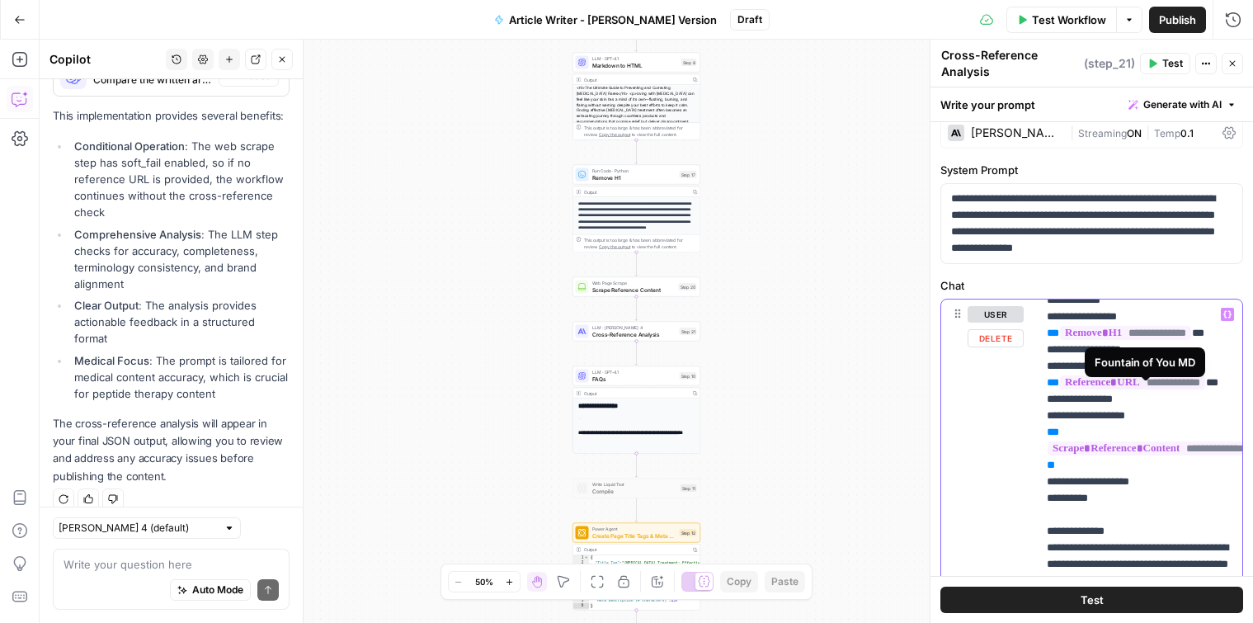
scroll to position [202, 0]
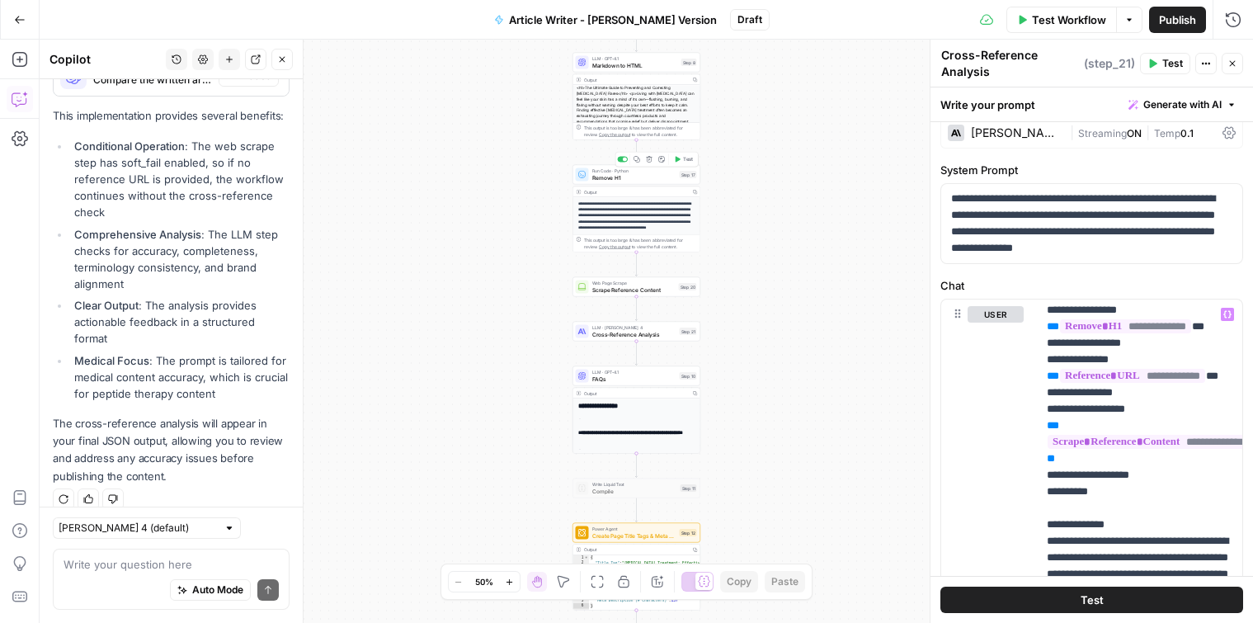
click at [611, 188] on div "Output" at bounding box center [636, 191] width 104 height 7
click at [607, 175] on span "Remove H1" at bounding box center [634, 177] width 84 height 8
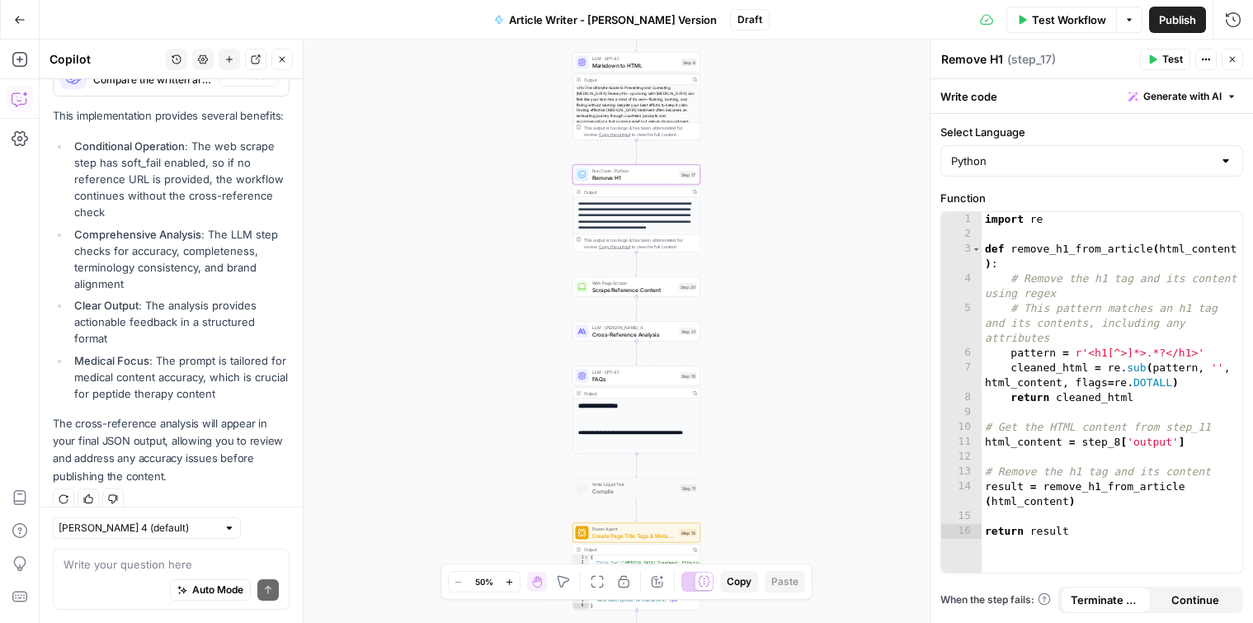
click at [614, 290] on span "Scrape Reference Content" at bounding box center [633, 289] width 83 height 8
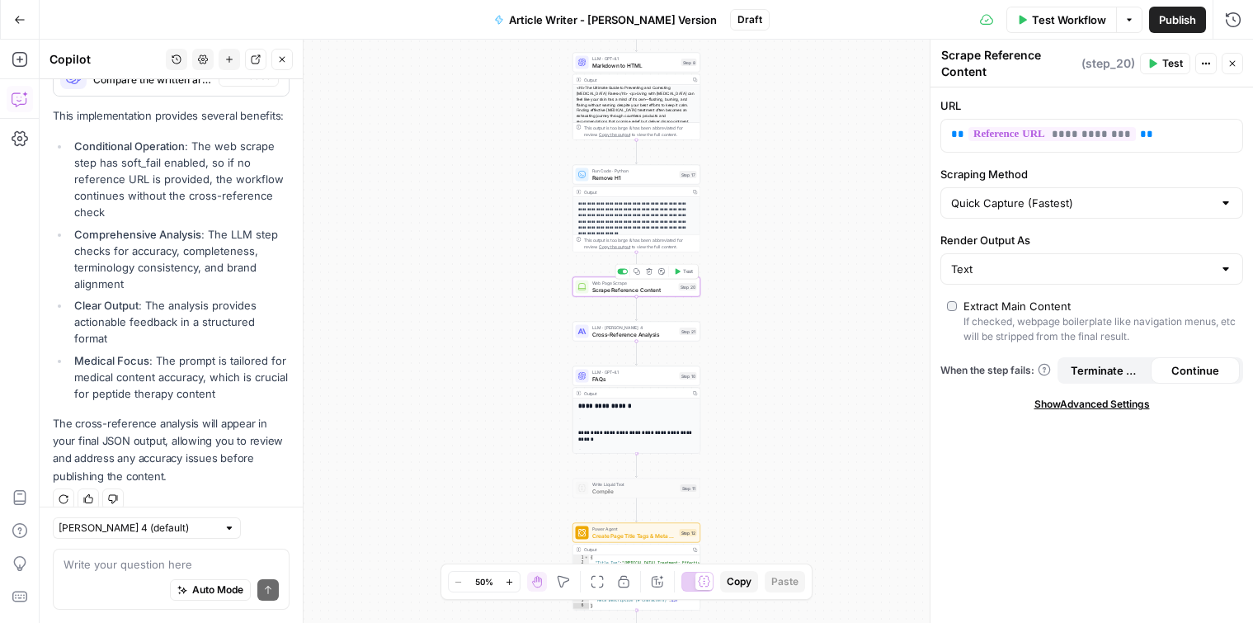
click at [628, 338] on div "LLM · [PERSON_NAME] 4 Cross-Reference Analysis Step 21 Copy step Delete step Ad…" at bounding box center [636, 332] width 128 height 20
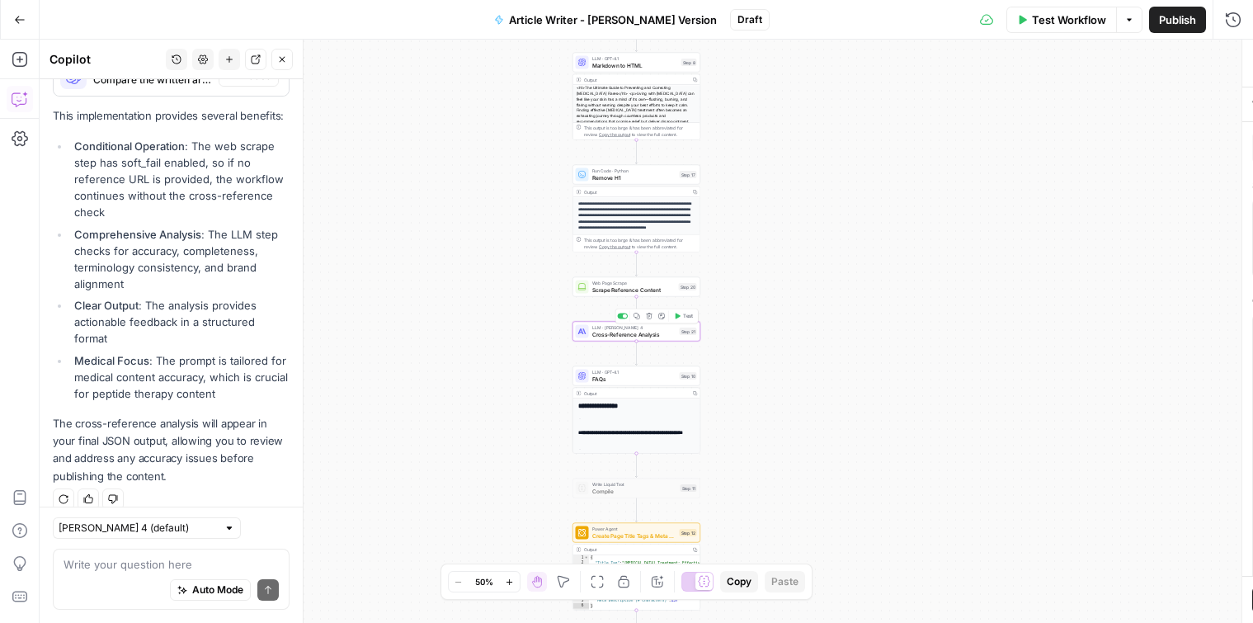
type textarea "Cross-Reference Analysis"
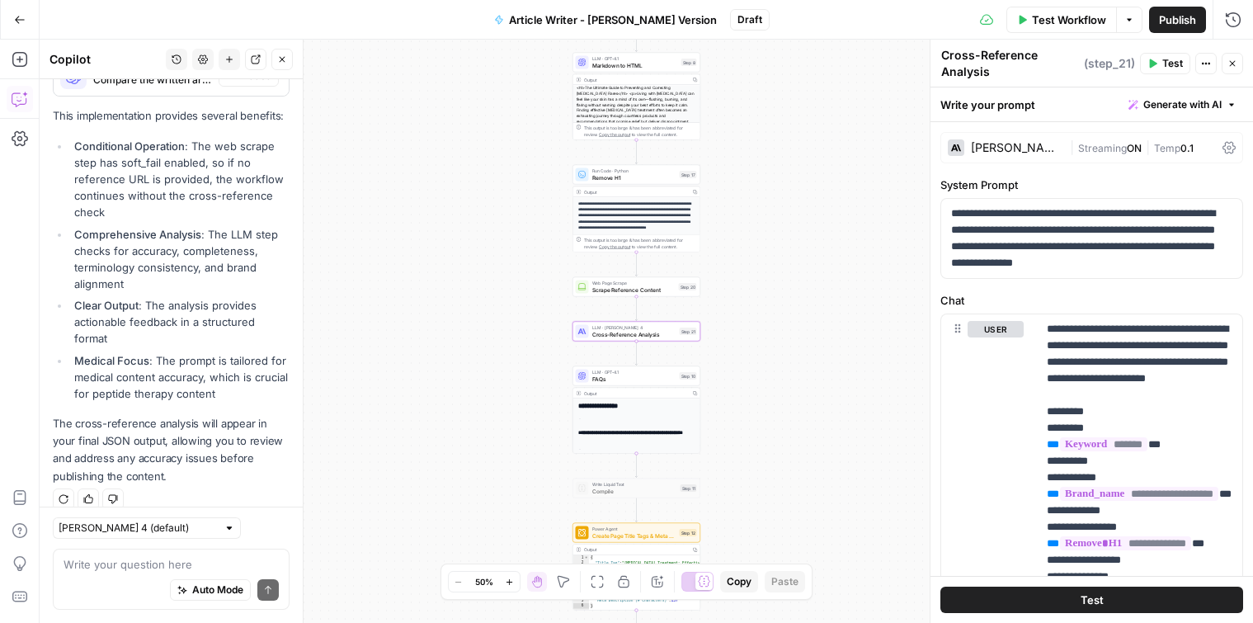
click at [600, 54] on div "LLM · GPT-4.1 Markdown to HTML Step 8 Copy step Delete step Edit Note Test" at bounding box center [636, 63] width 128 height 20
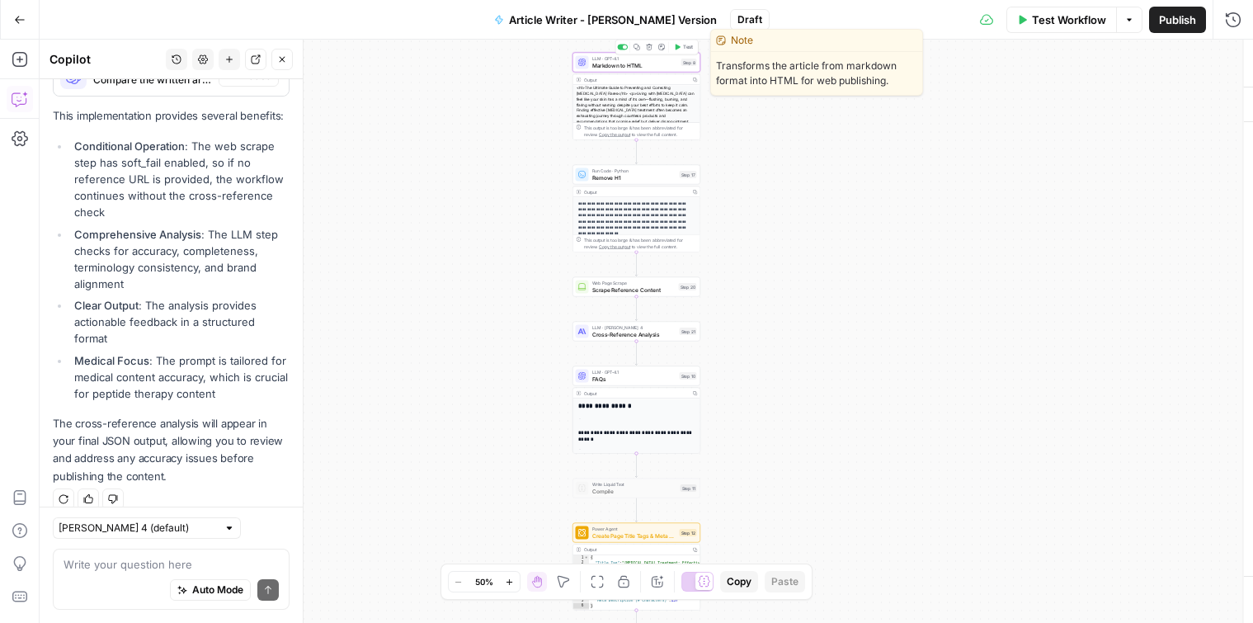
type textarea "Markdown to HTML"
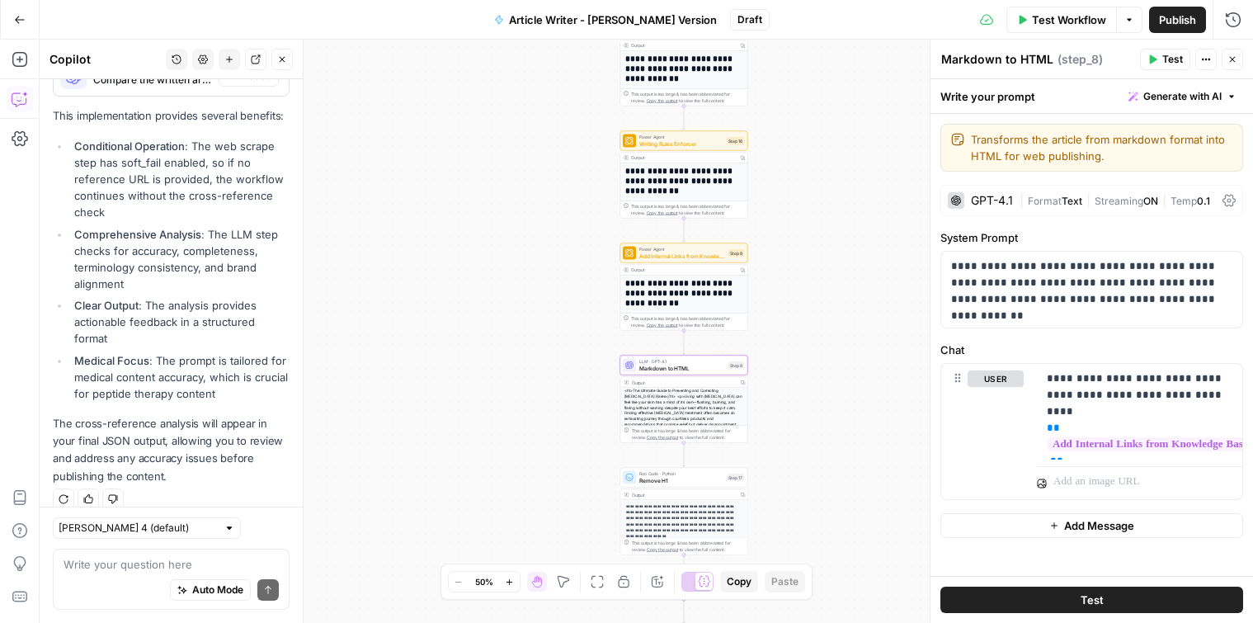
click at [684, 253] on span "Add Internal Links from Knowledge Base - Fork" at bounding box center [682, 256] width 86 height 8
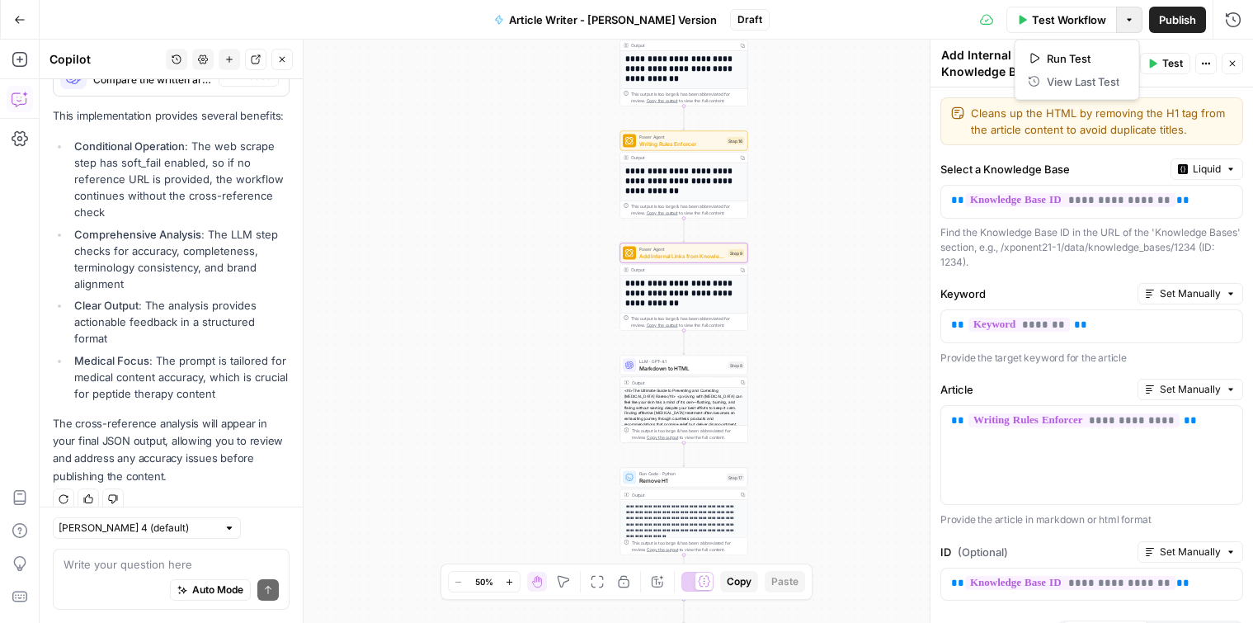
click at [1131, 26] on button "Options" at bounding box center [1129, 20] width 26 height 26
click at [1233, 17] on icon "button" at bounding box center [1232, 19] width 15 height 15
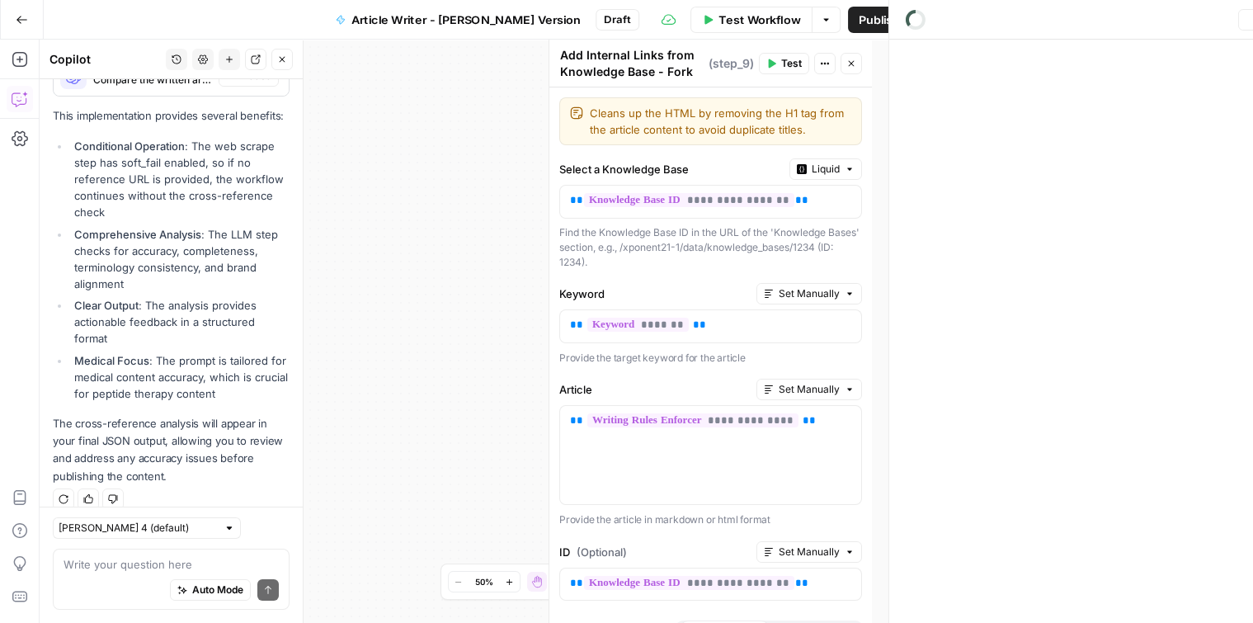
click at [1244, 17] on icon "button" at bounding box center [1249, 20] width 10 height 10
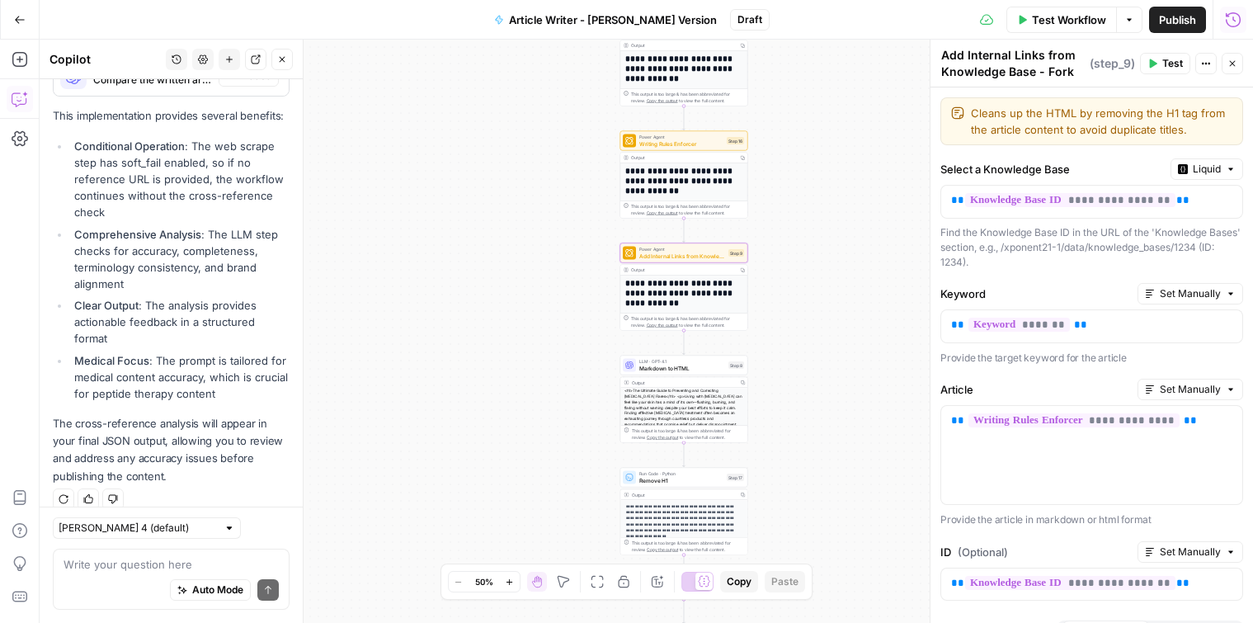
click at [1235, 8] on button "Run History" at bounding box center [1233, 20] width 26 height 26
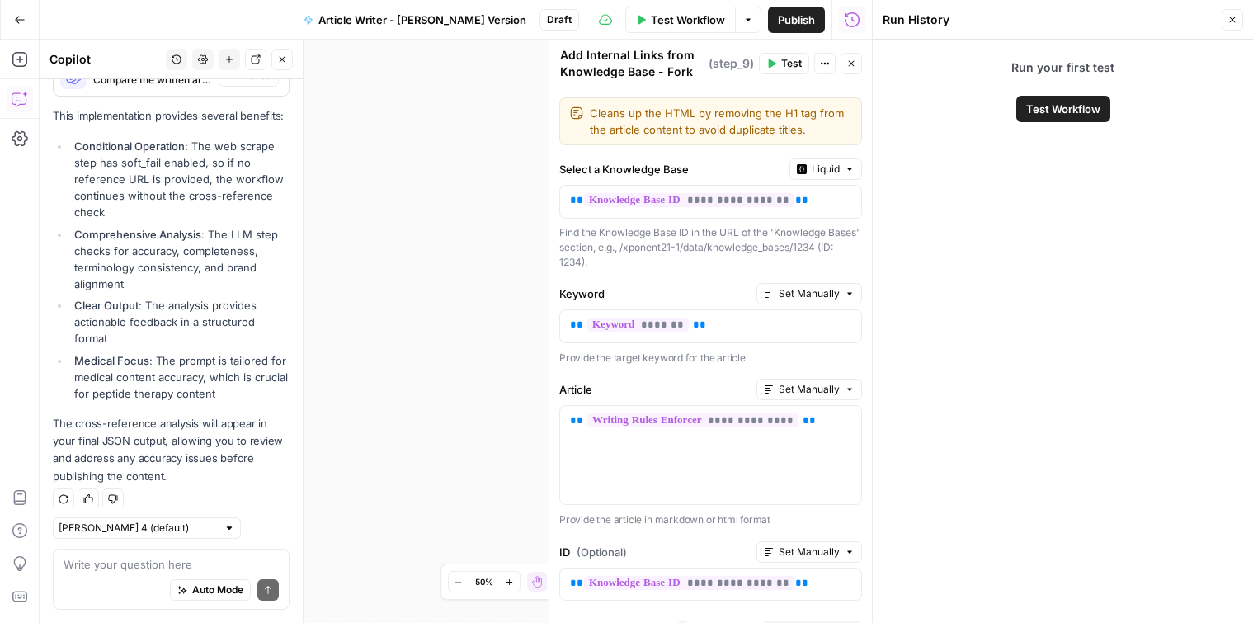
click at [1223, 10] on button "Close" at bounding box center [1231, 19] width 21 height 21
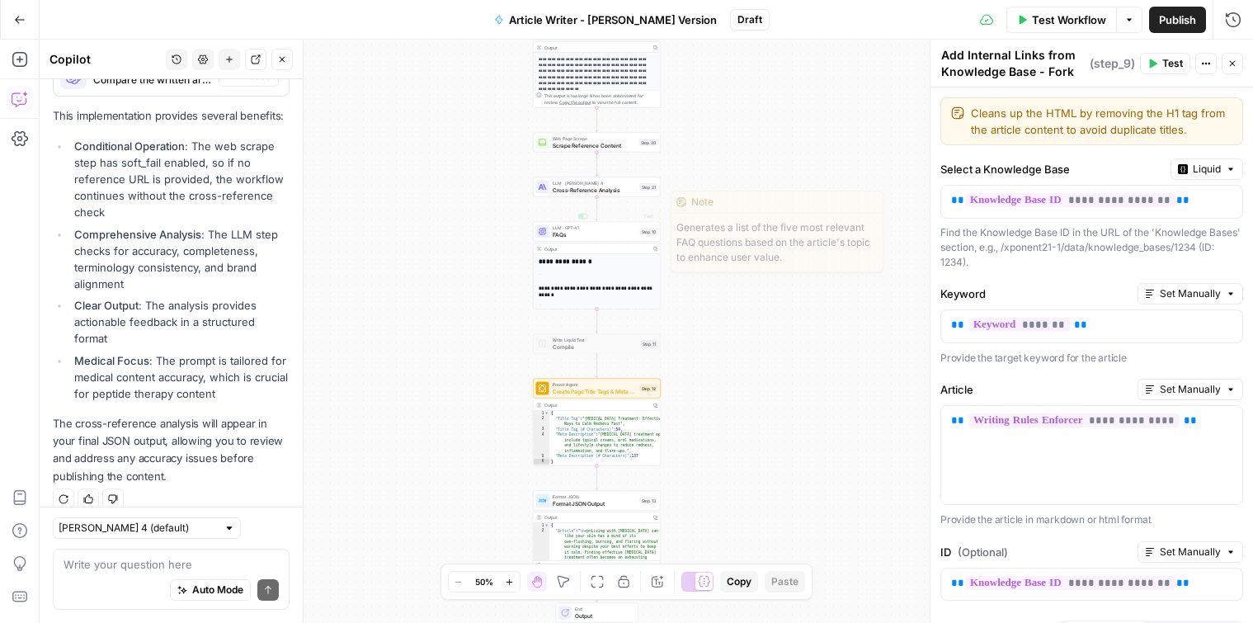
click at [601, 186] on span "Cross-Reference Analysis" at bounding box center [594, 190] width 84 height 8
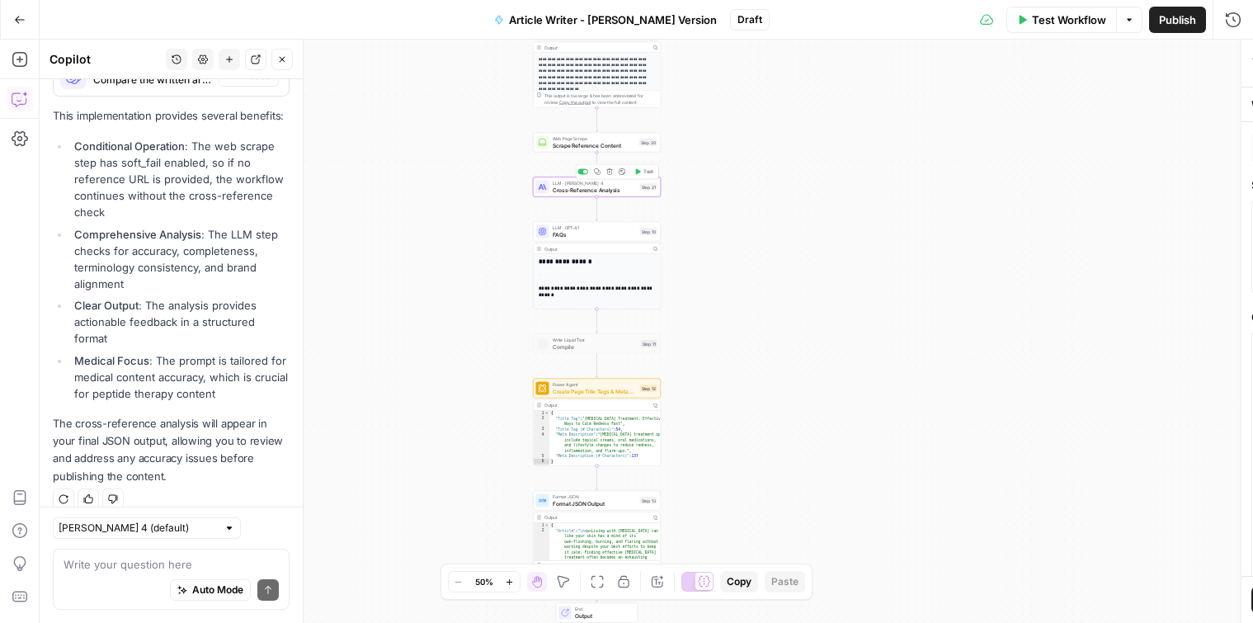
type textarea "Cross-Reference Analysis"
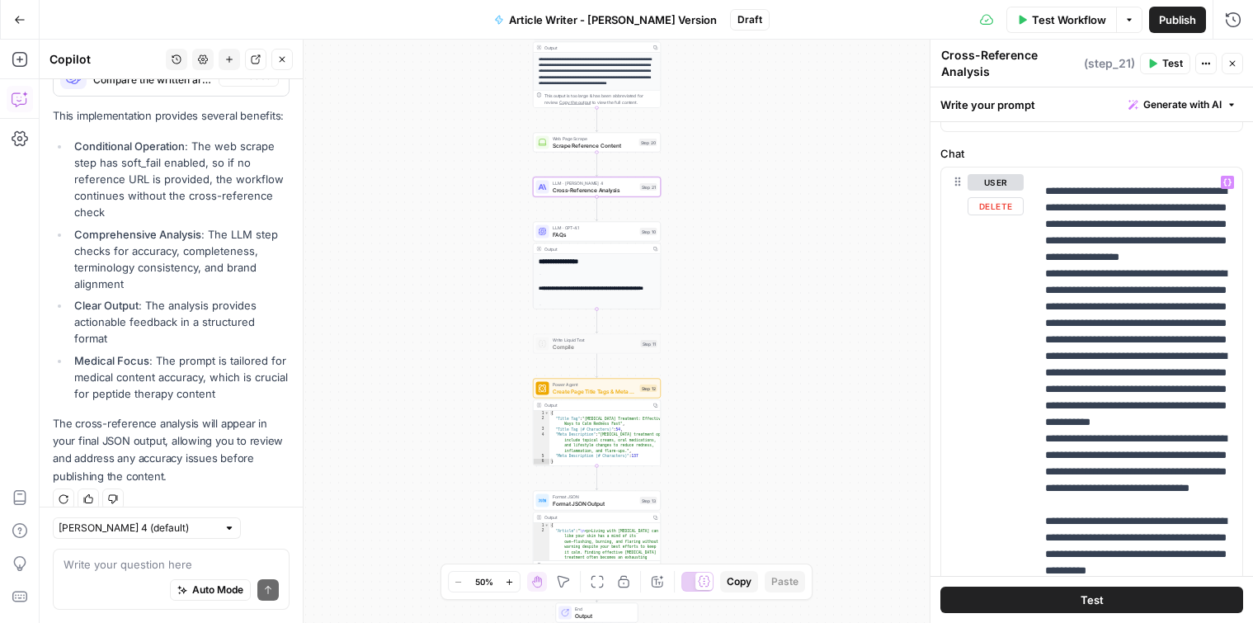
scroll to position [516, 2]
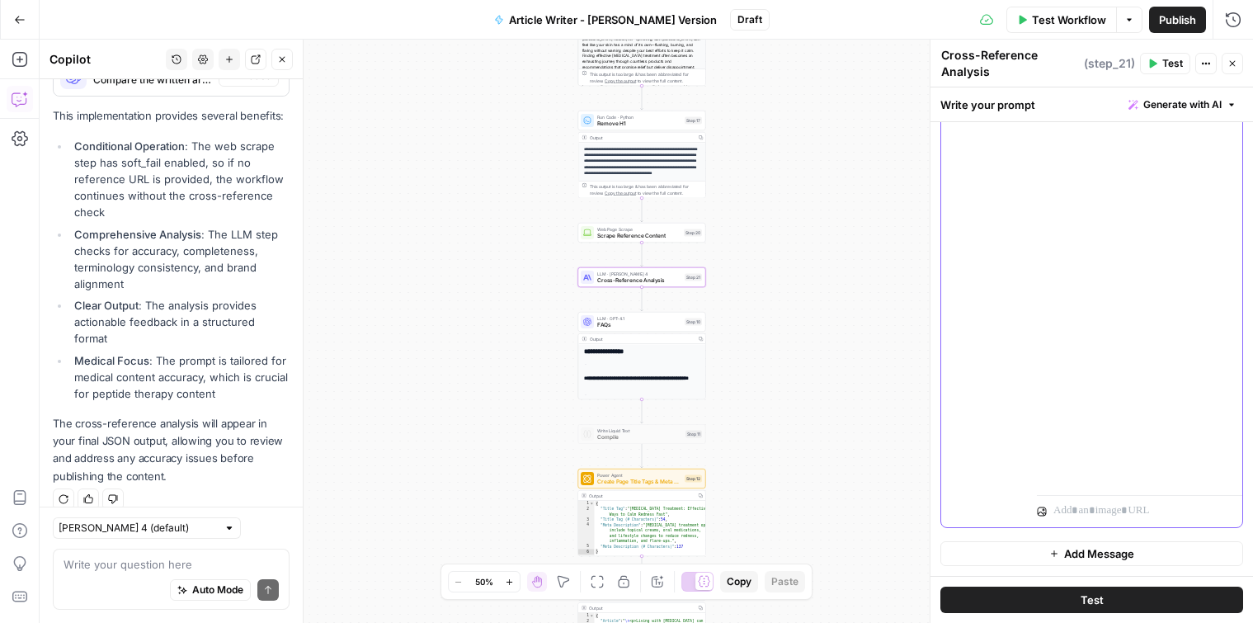
scroll to position [1337, 0]
click at [186, 570] on textarea at bounding box center [170, 564] width 215 height 16
type textarea "i"
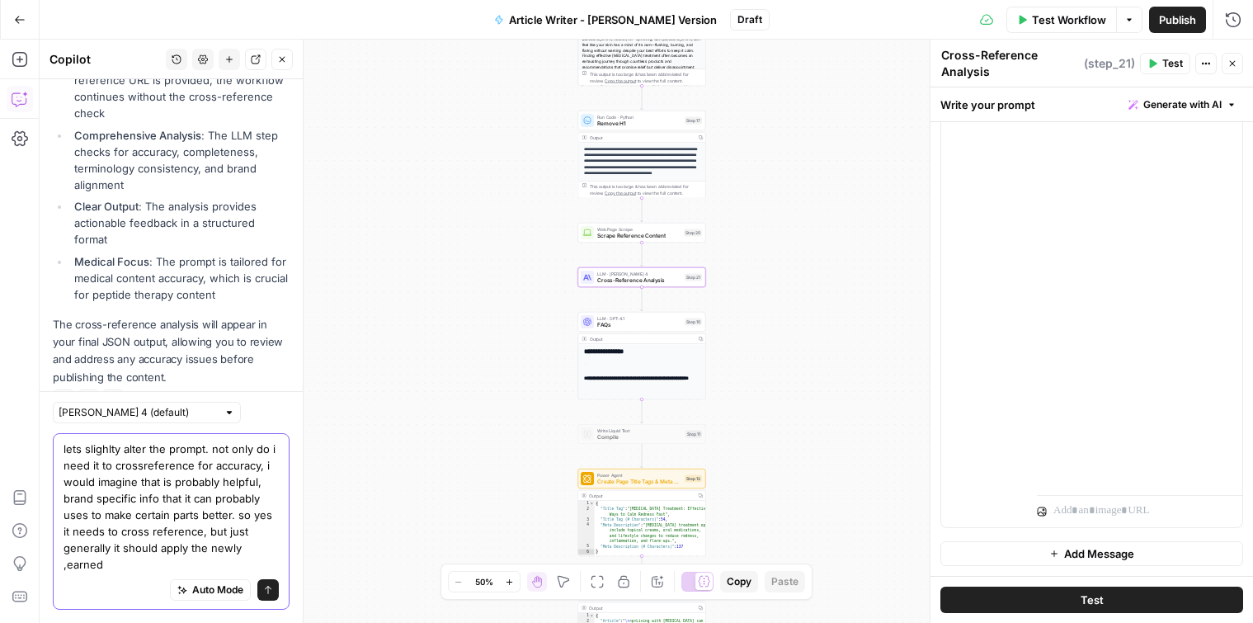
scroll to position [1511, 0]
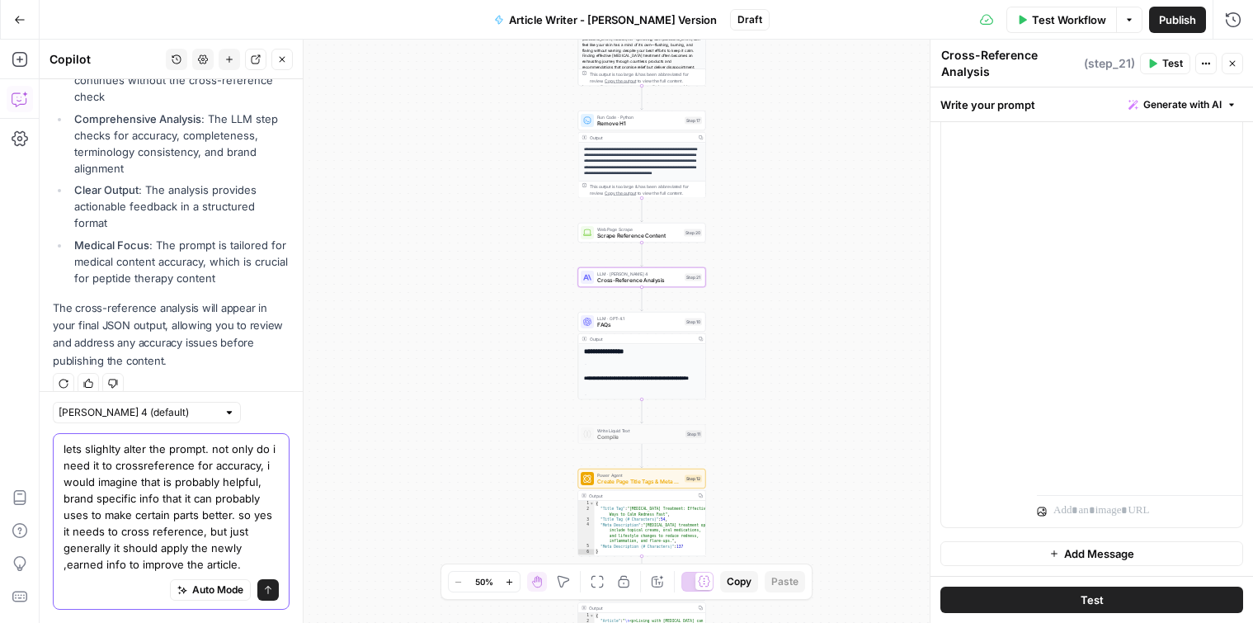
type textarea "lets slighlty alter the prompt. not only do i need it to crossreference for acc…"
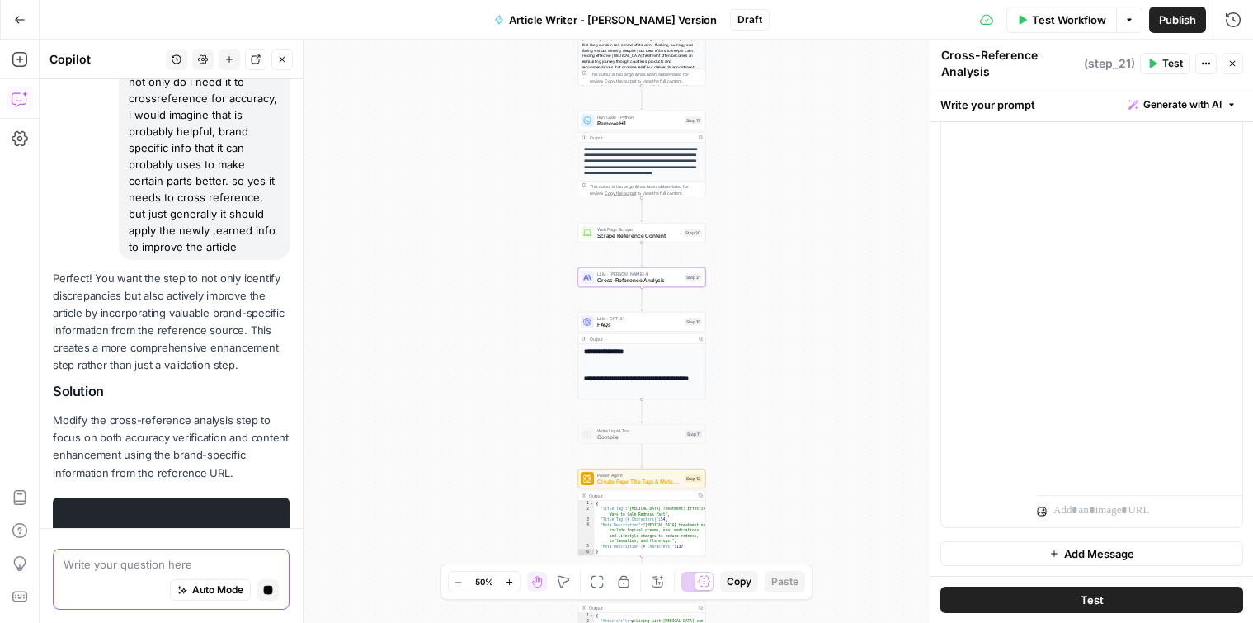
scroll to position [1845, 0]
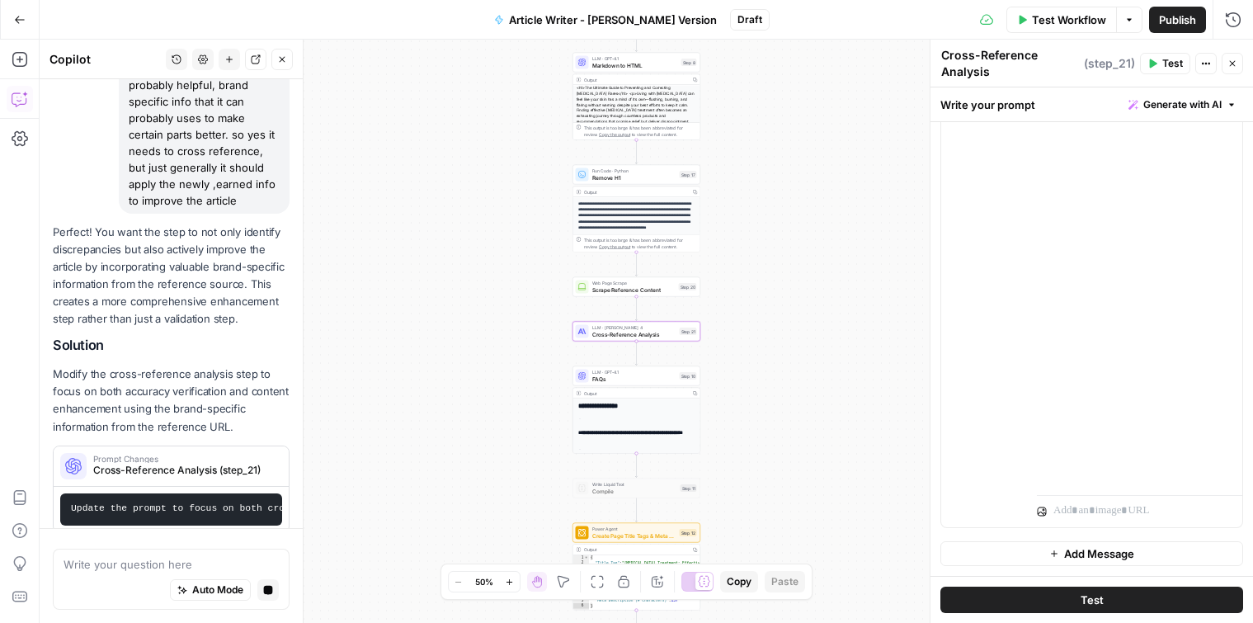
click at [226, 463] on span "Cross-Reference Analysis (step_21)" at bounding box center [182, 470] width 179 height 15
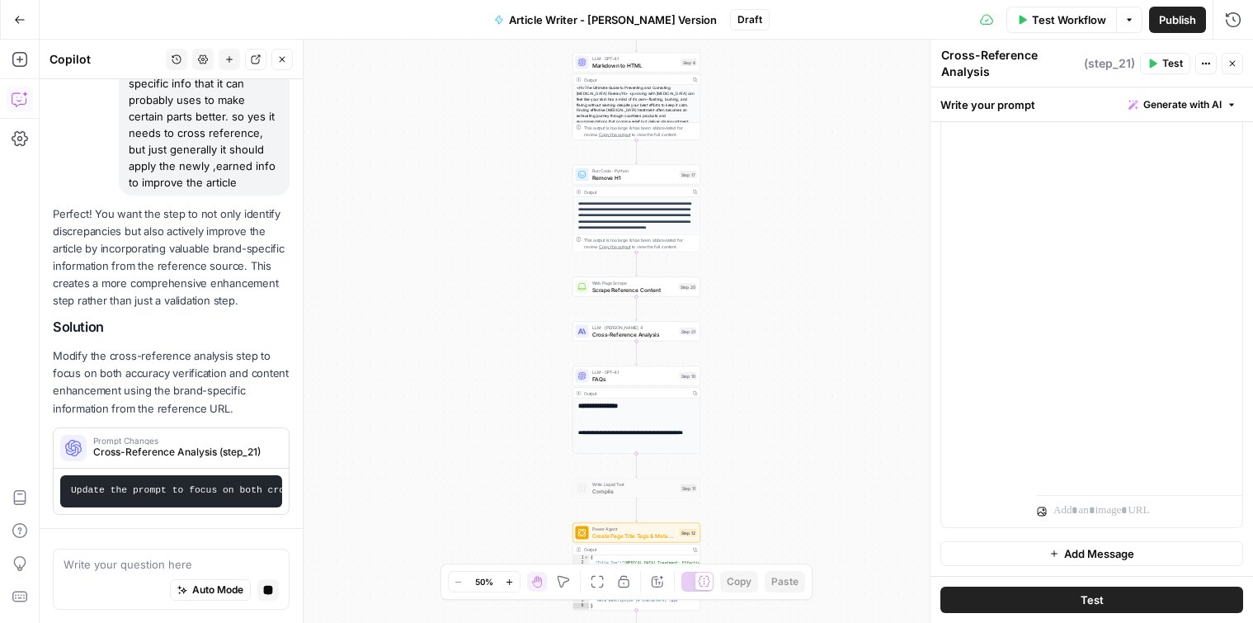
click at [169, 376] on p "Modify the cross-reference analysis step to focus on both accuracy verification…" at bounding box center [171, 382] width 237 height 70
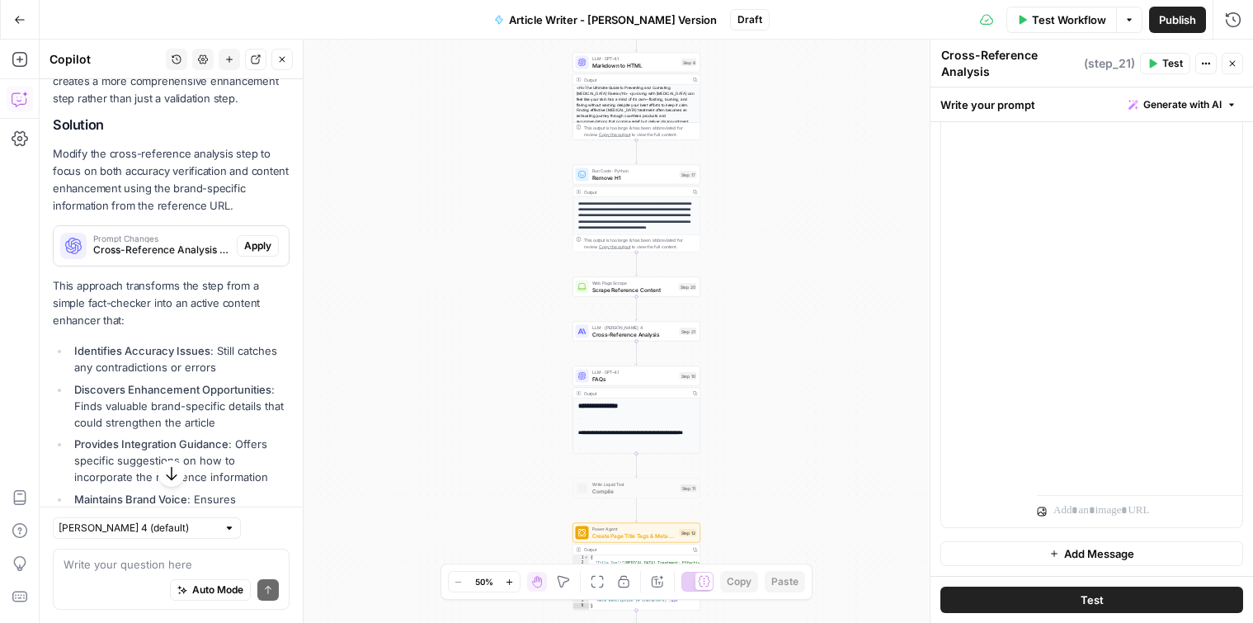
scroll to position [2095, 0]
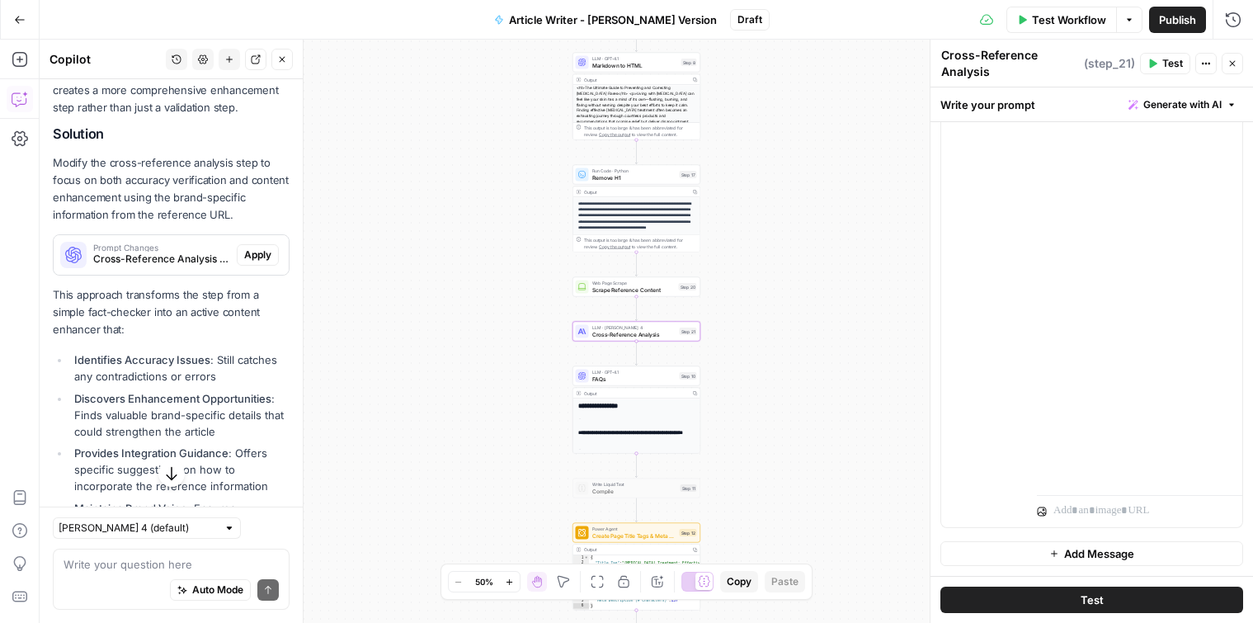
click at [254, 244] on button "Apply" at bounding box center [258, 254] width 42 height 21
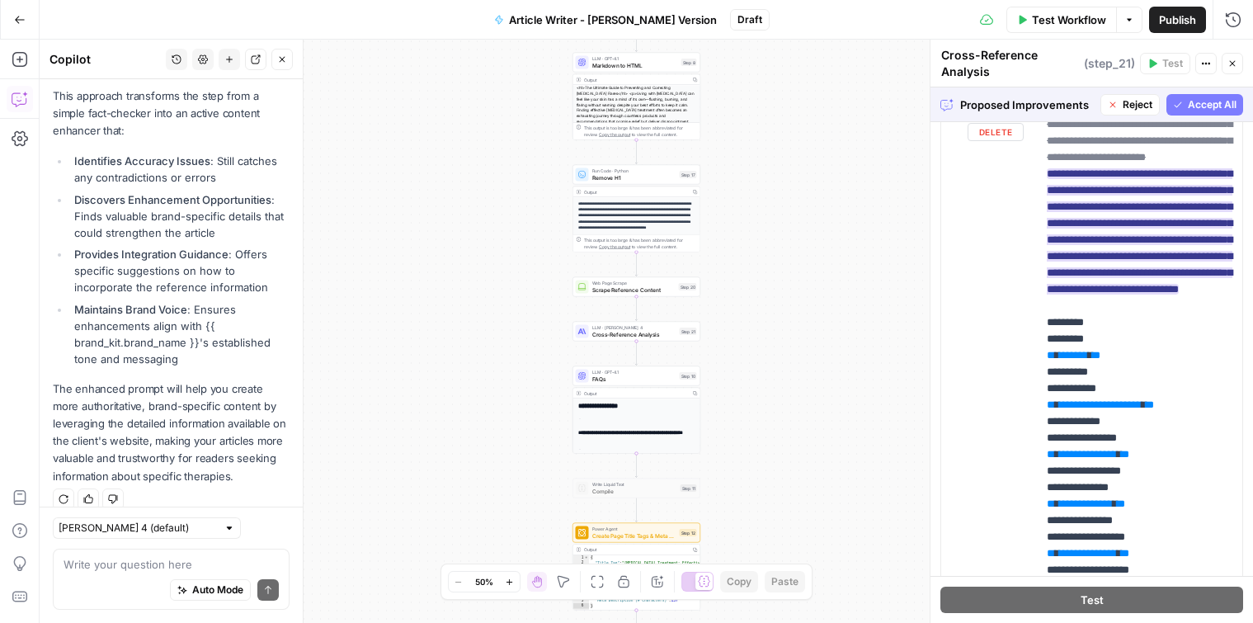
scroll to position [0, 0]
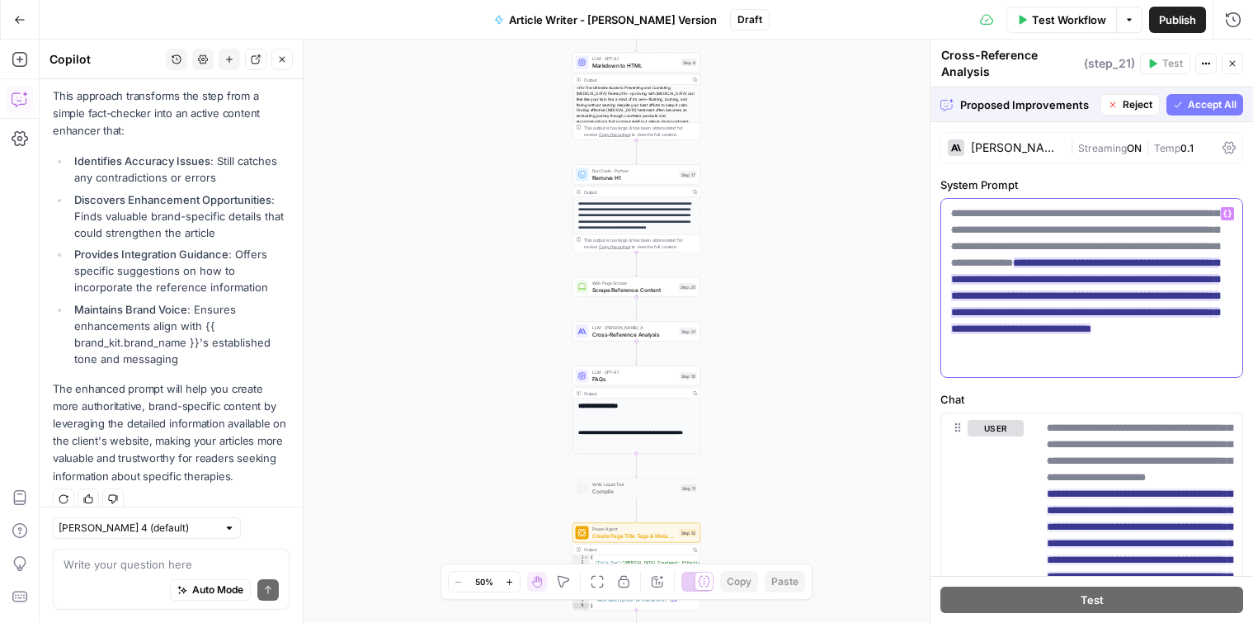
drag, startPoint x: 995, startPoint y: 280, endPoint x: 955, endPoint y: 280, distance: 40.4
click at [955, 280] on ins "**********" at bounding box center [1085, 295] width 268 height 77
click at [1103, 303] on span "**********" at bounding box center [1085, 271] width 268 height 136
click at [1187, 296] on p "**********" at bounding box center [1091, 287] width 281 height 165
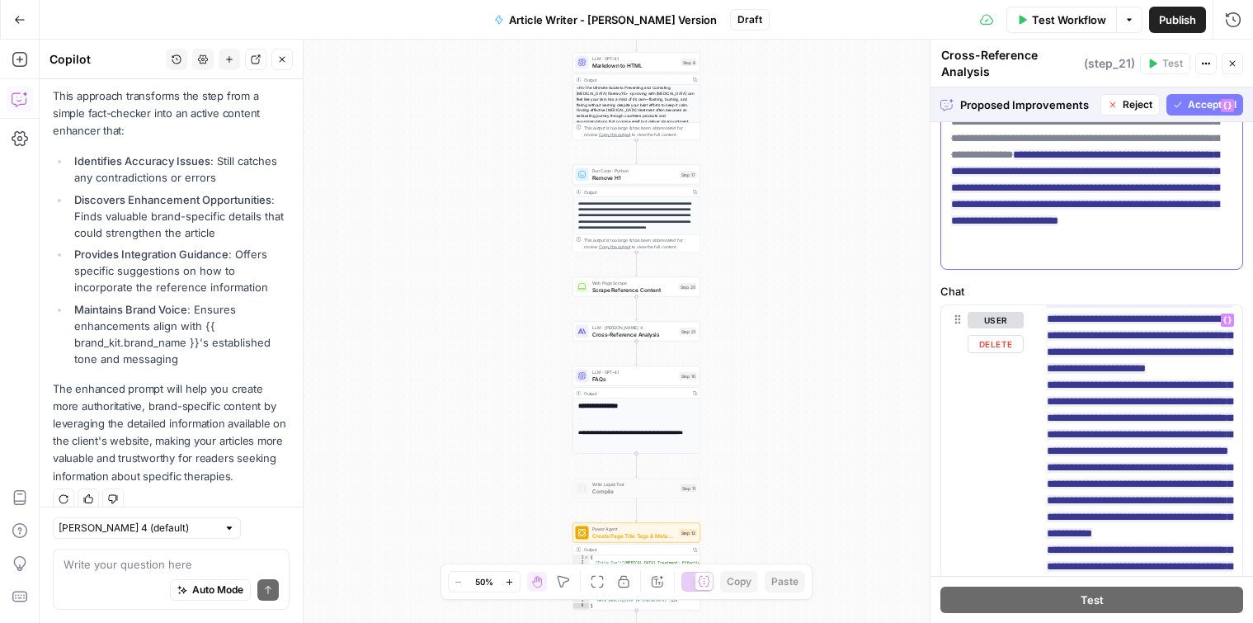
scroll to position [1111, 0]
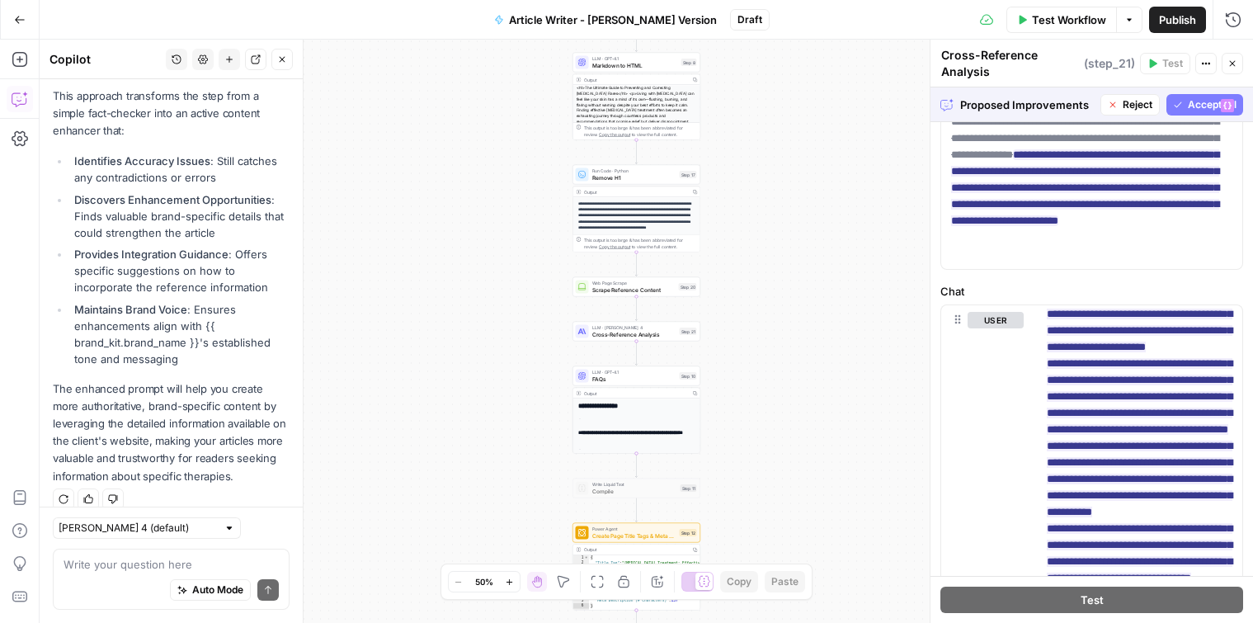
click at [1184, 96] on button "Accept All" at bounding box center [1204, 104] width 77 height 21
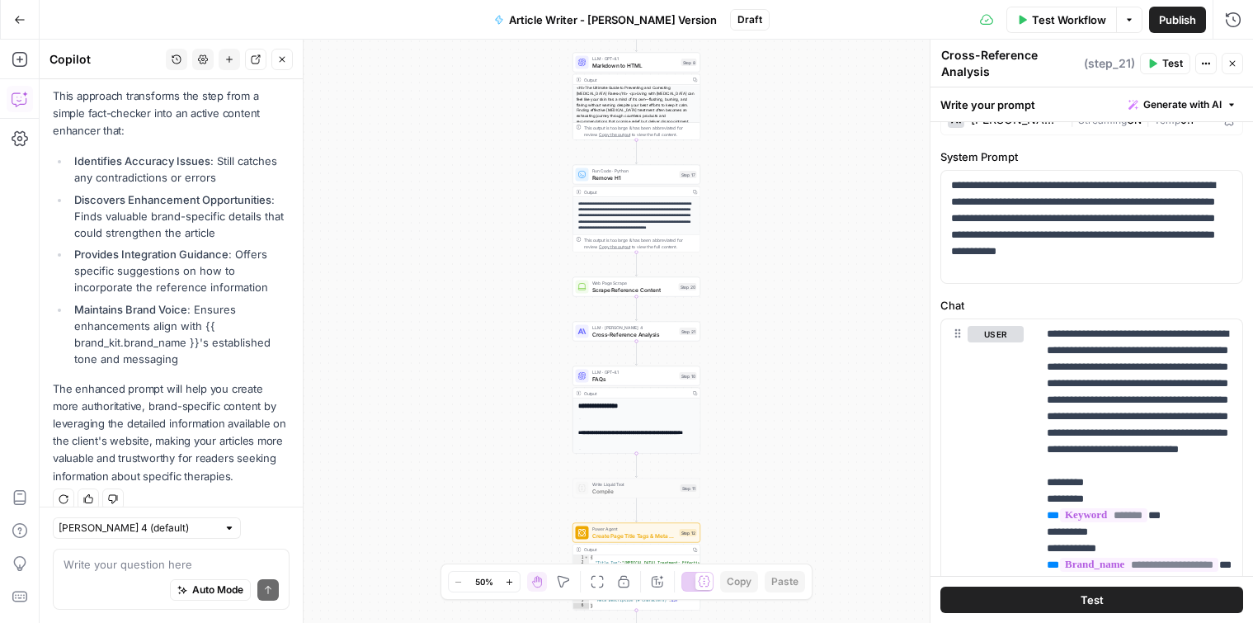
scroll to position [2320, 0]
